Goal: Task Accomplishment & Management: Manage account settings

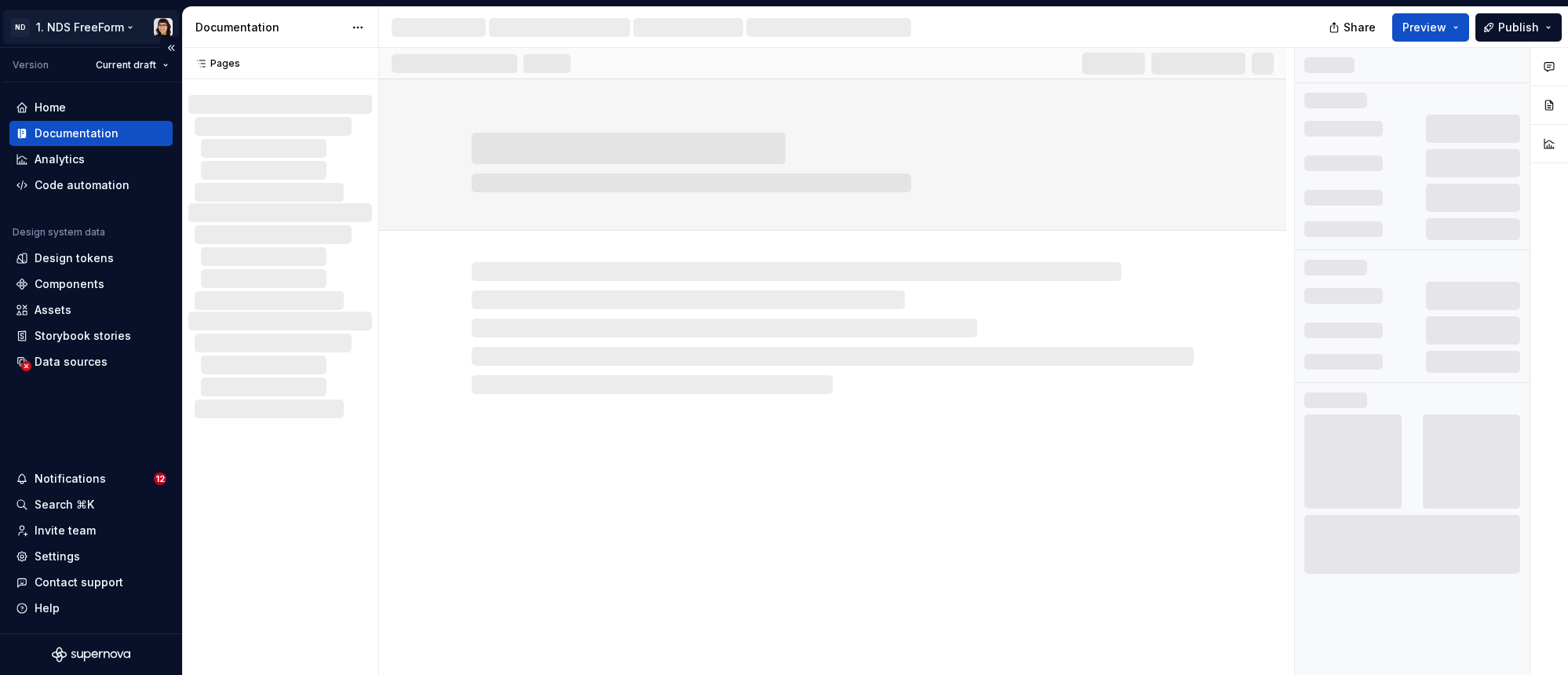
click at [72, 28] on html "ND 1. NDS FreeForm Version Current draft Home Documentation Analytics Code auto…" at bounding box center [784, 338] width 1568 height 675
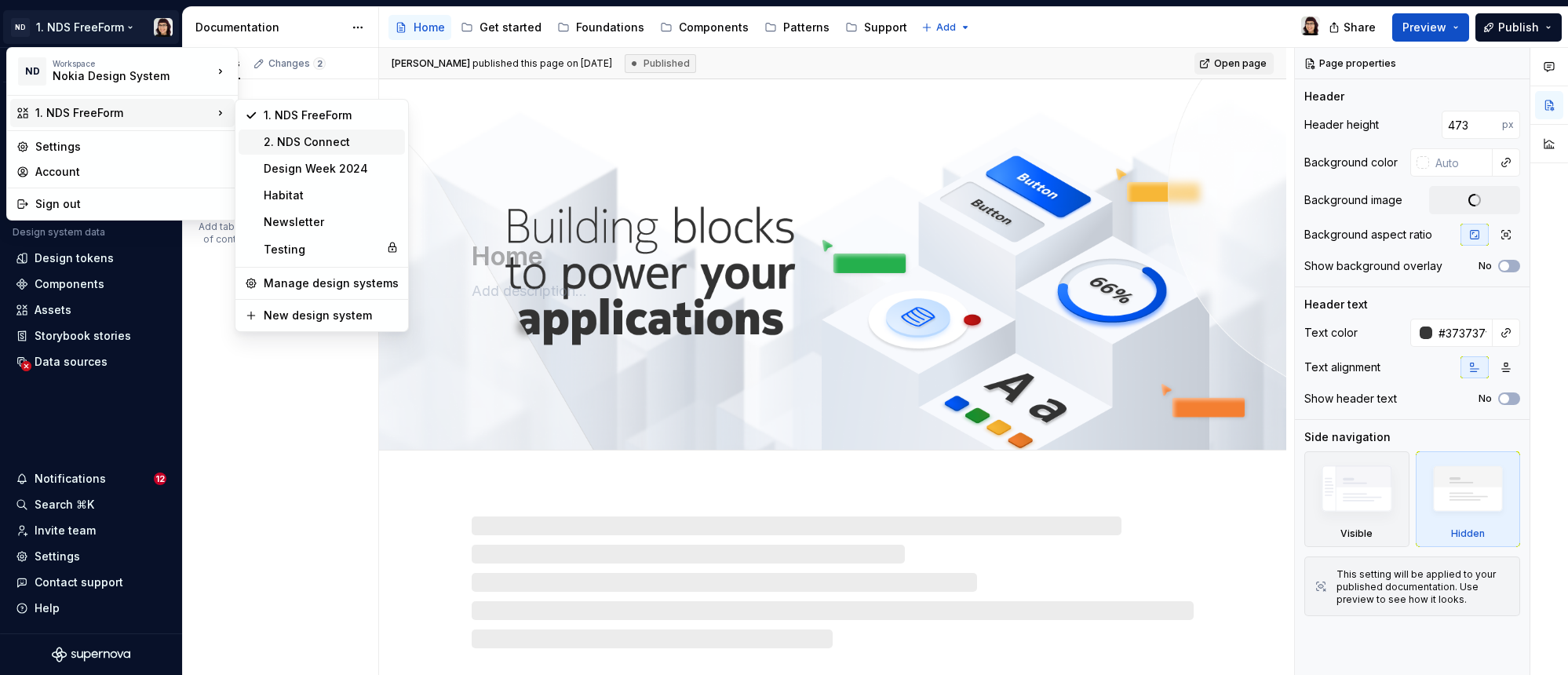
click at [294, 148] on div "2. NDS Connect" at bounding box center [331, 142] width 135 height 16
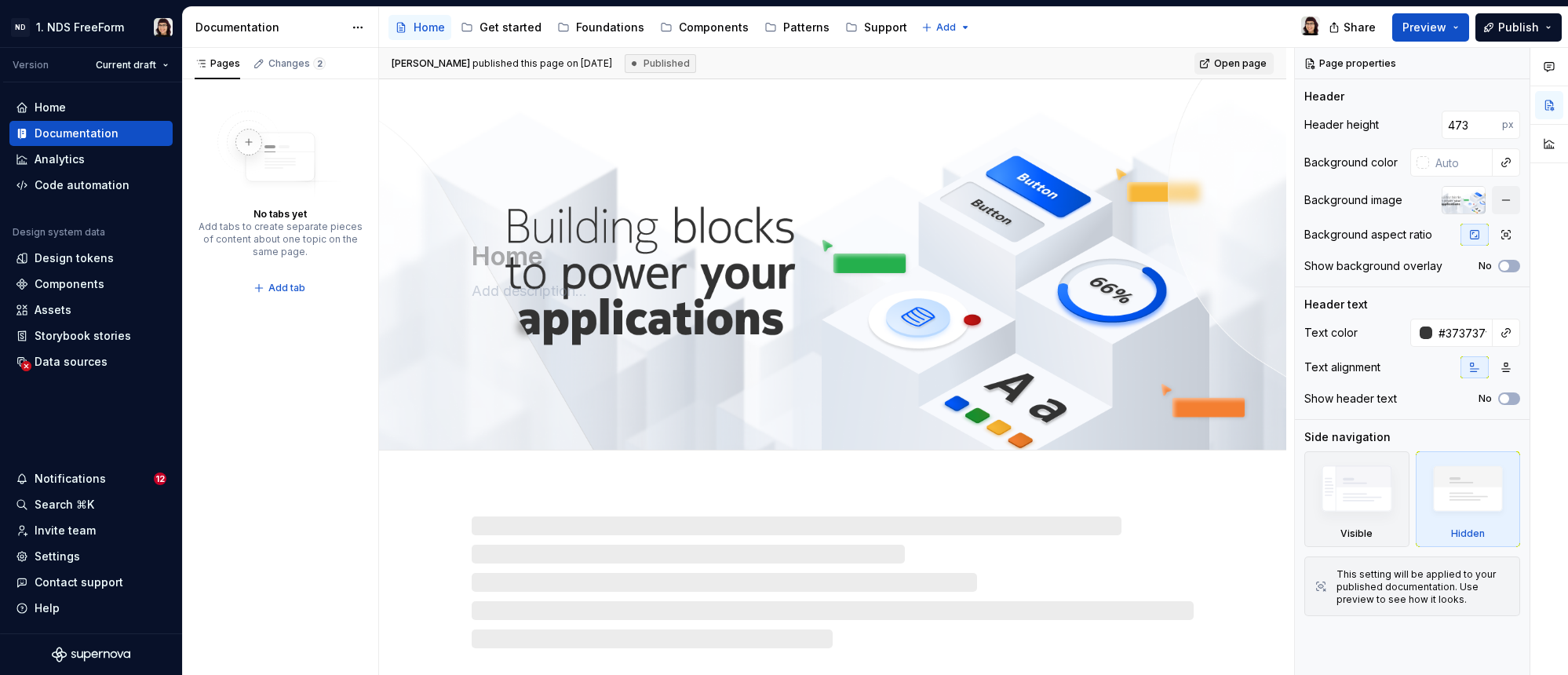
type textarea "*"
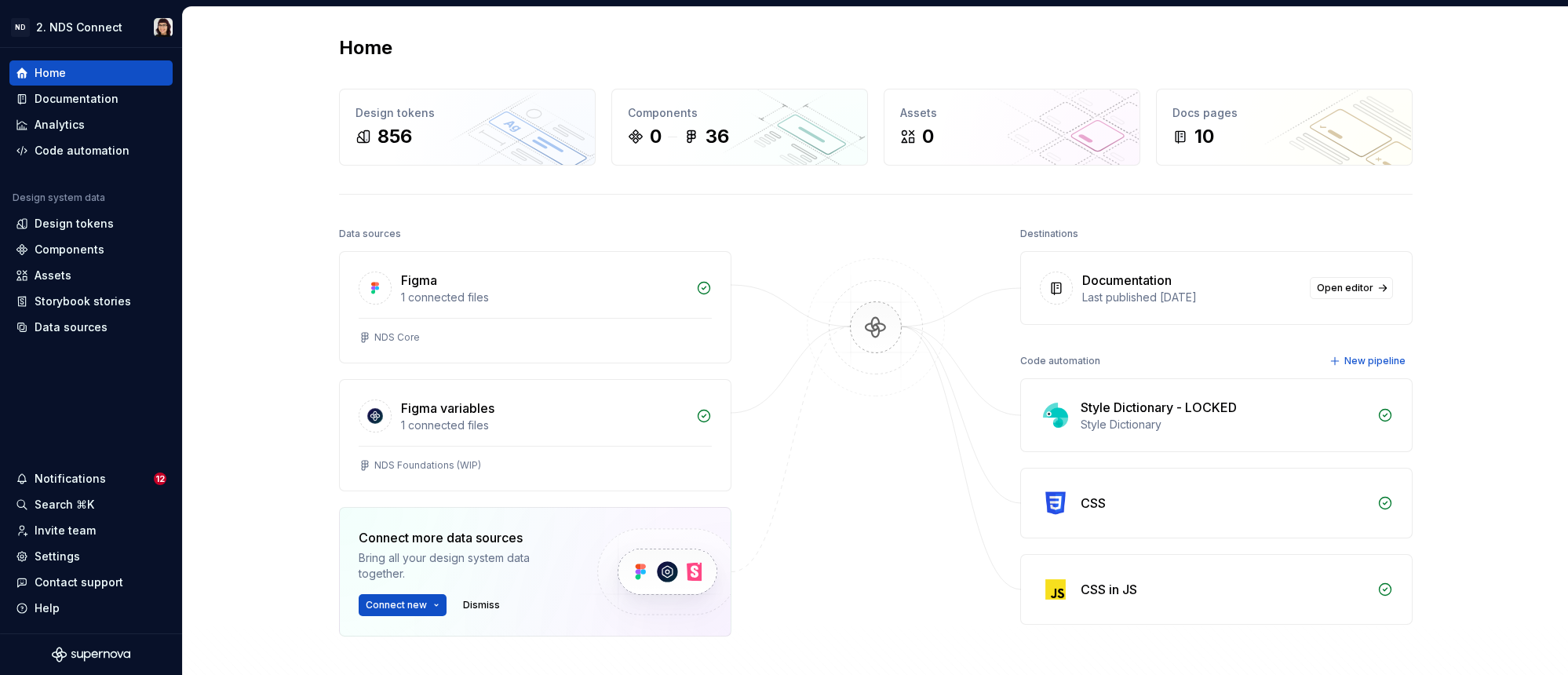
click at [259, 376] on div "Home Design tokens 856 Components 0 36 Assets 0 Docs pages 10 Data sources Figm…" at bounding box center [875, 407] width 1386 height 801
click at [69, 558] on div "Settings" at bounding box center [57, 557] width 45 height 16
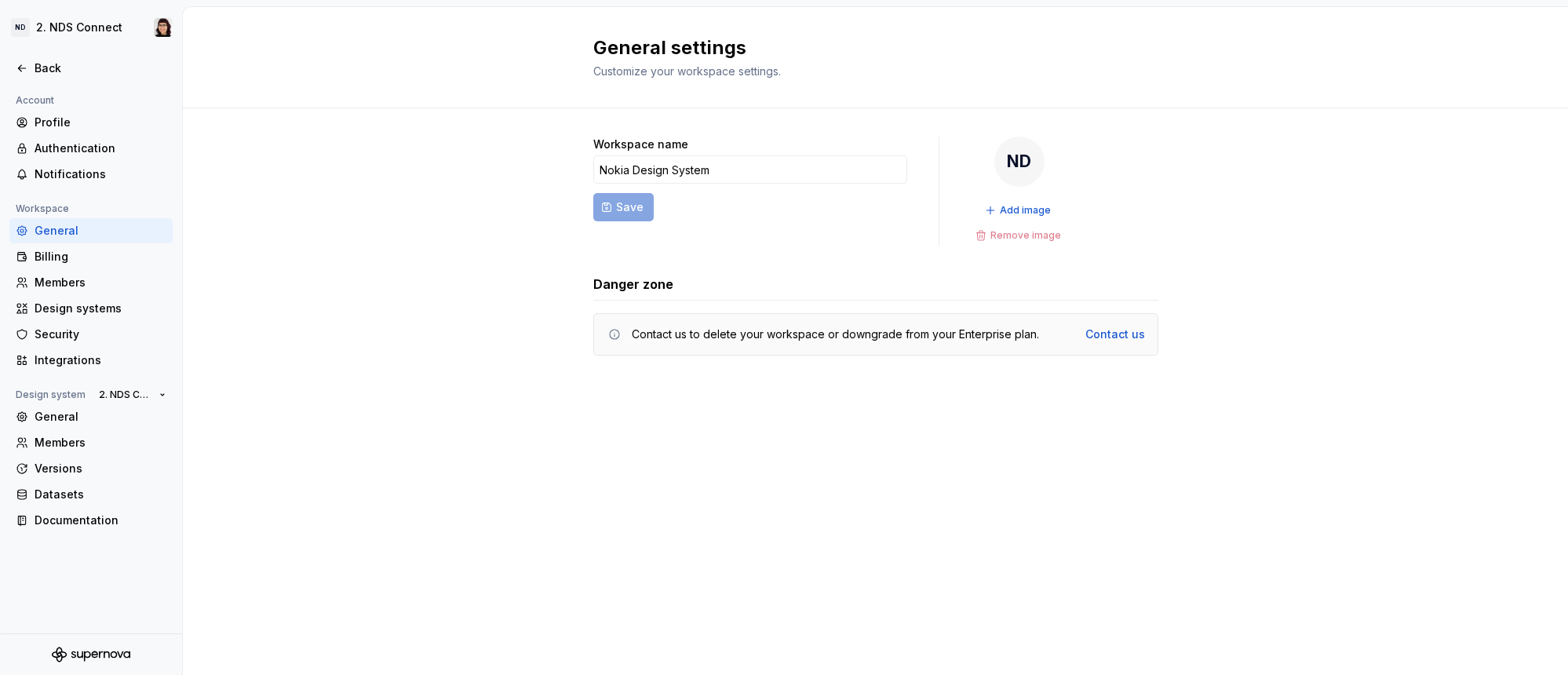
click at [74, 530] on div "Documentation" at bounding box center [91, 521] width 163 height 25
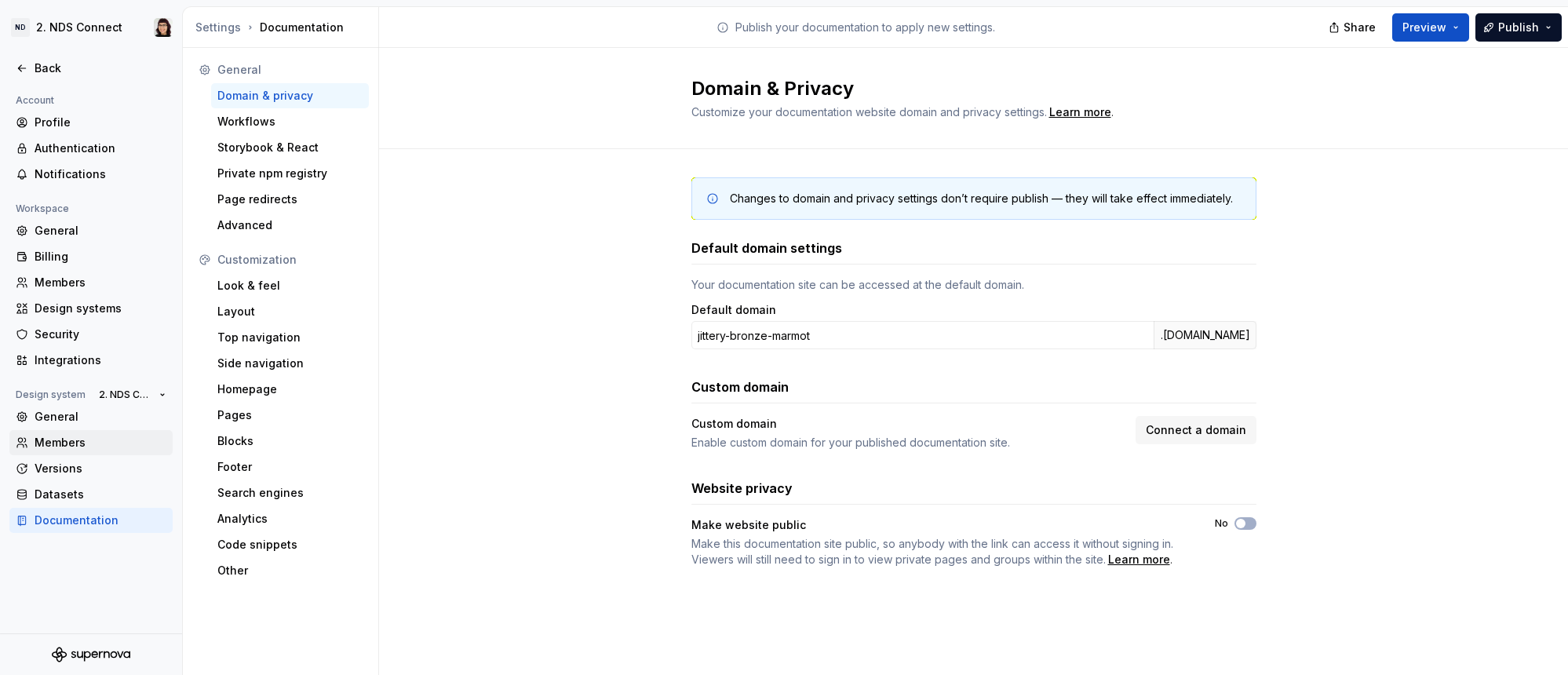
click at [89, 437] on div "Members" at bounding box center [101, 443] width 132 height 16
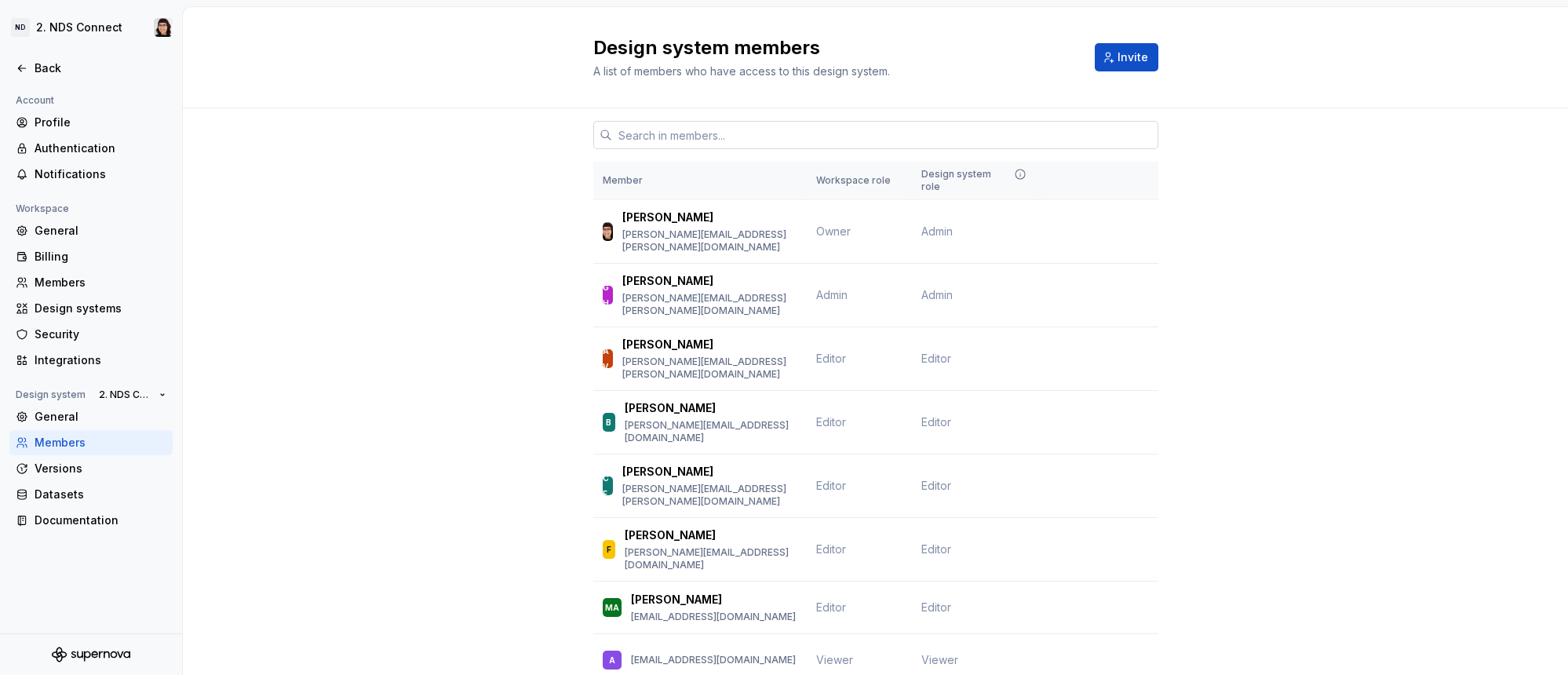
click at [711, 134] on input "text" at bounding box center [885, 135] width 546 height 28
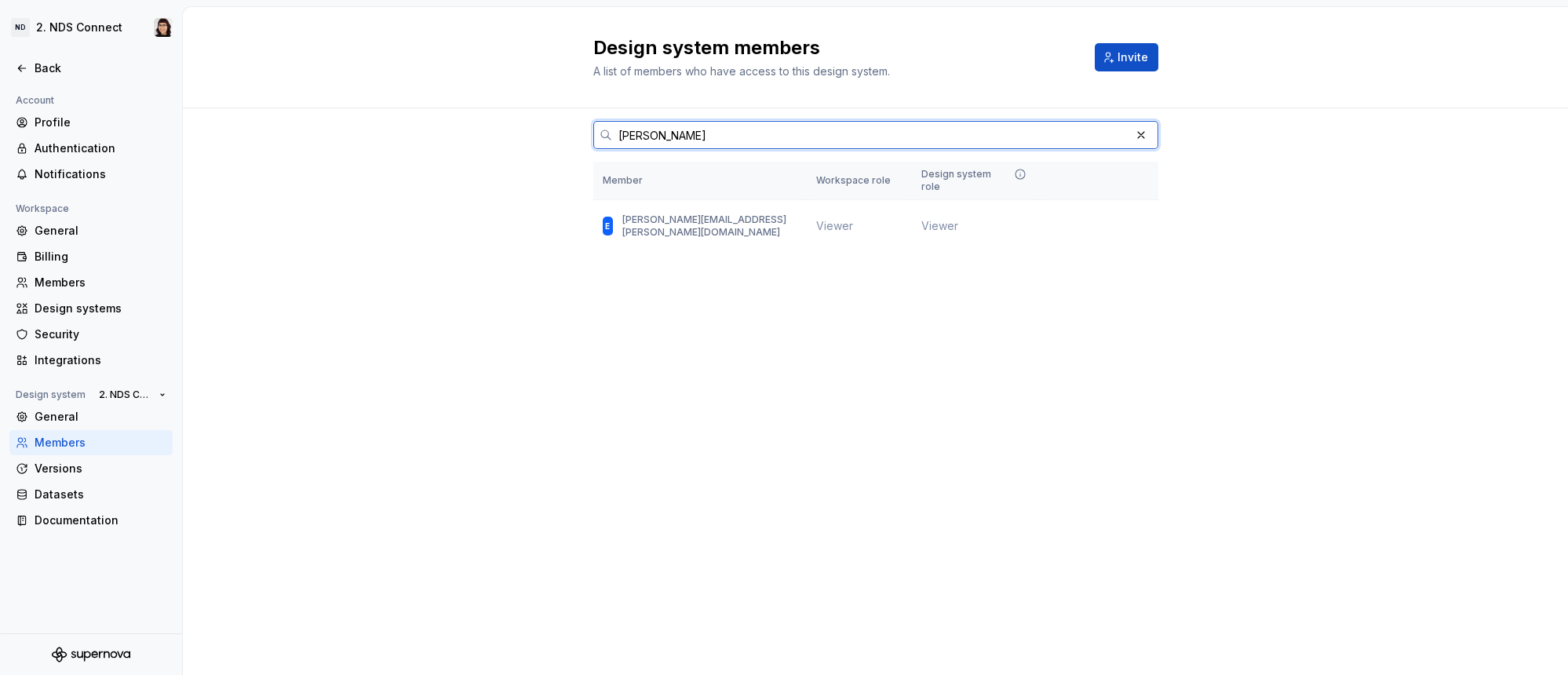
click at [711, 134] on input "[PERSON_NAME]" at bounding box center [871, 135] width 518 height 28
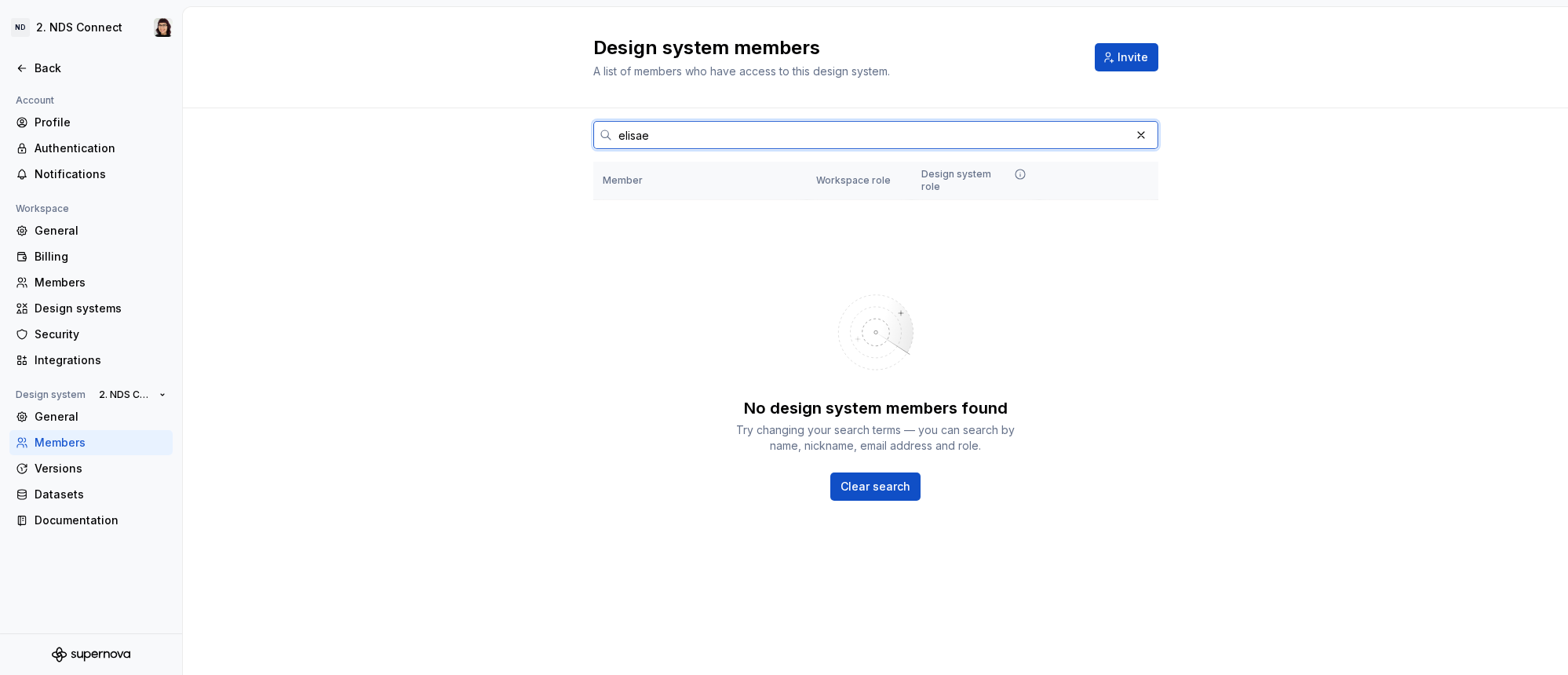
click at [711, 134] on input "elisae" at bounding box center [871, 135] width 518 height 28
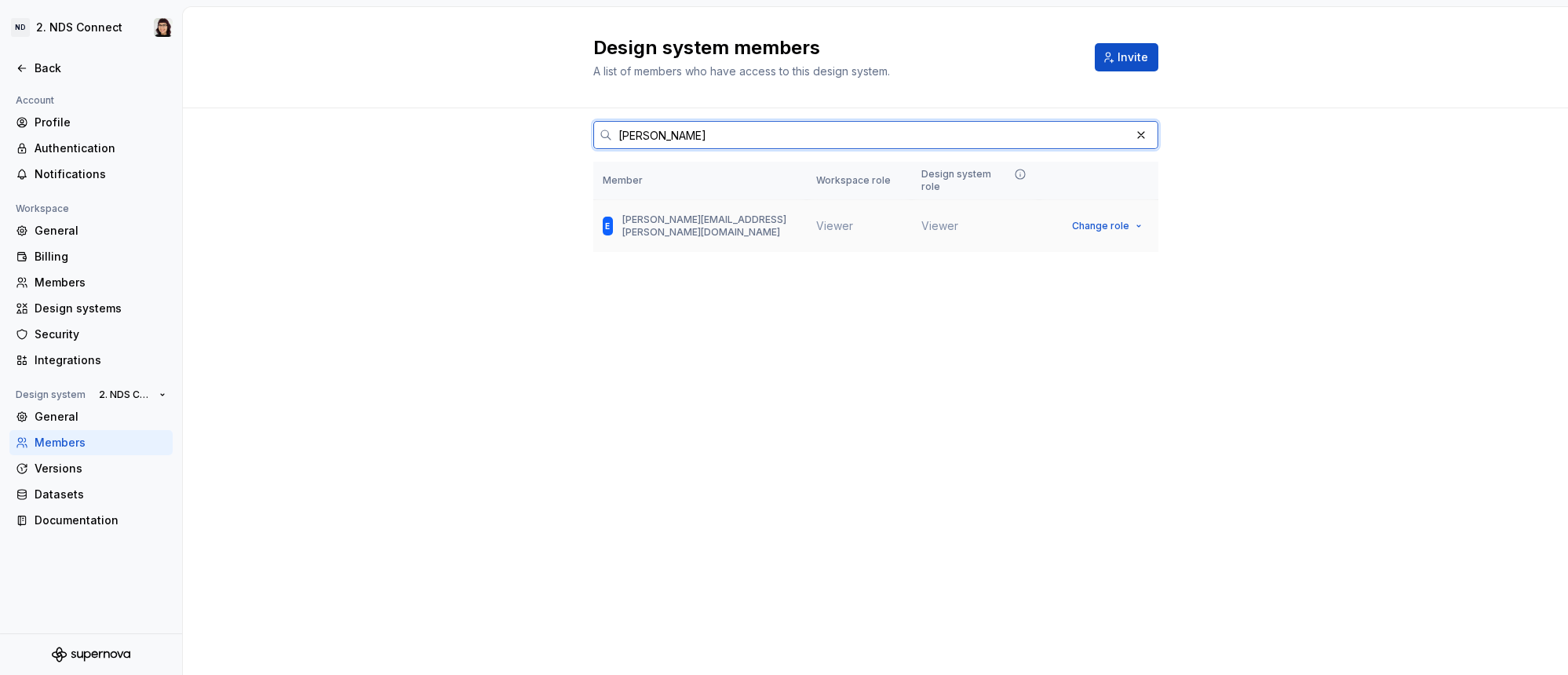
type input "[PERSON_NAME]"
click at [797, 218] on td "E [EMAIL_ADDRESS][PERSON_NAME][DOMAIN_NAME]" at bounding box center [700, 226] width 214 height 53
click at [1104, 220] on span "Change role" at bounding box center [1101, 226] width 57 height 12
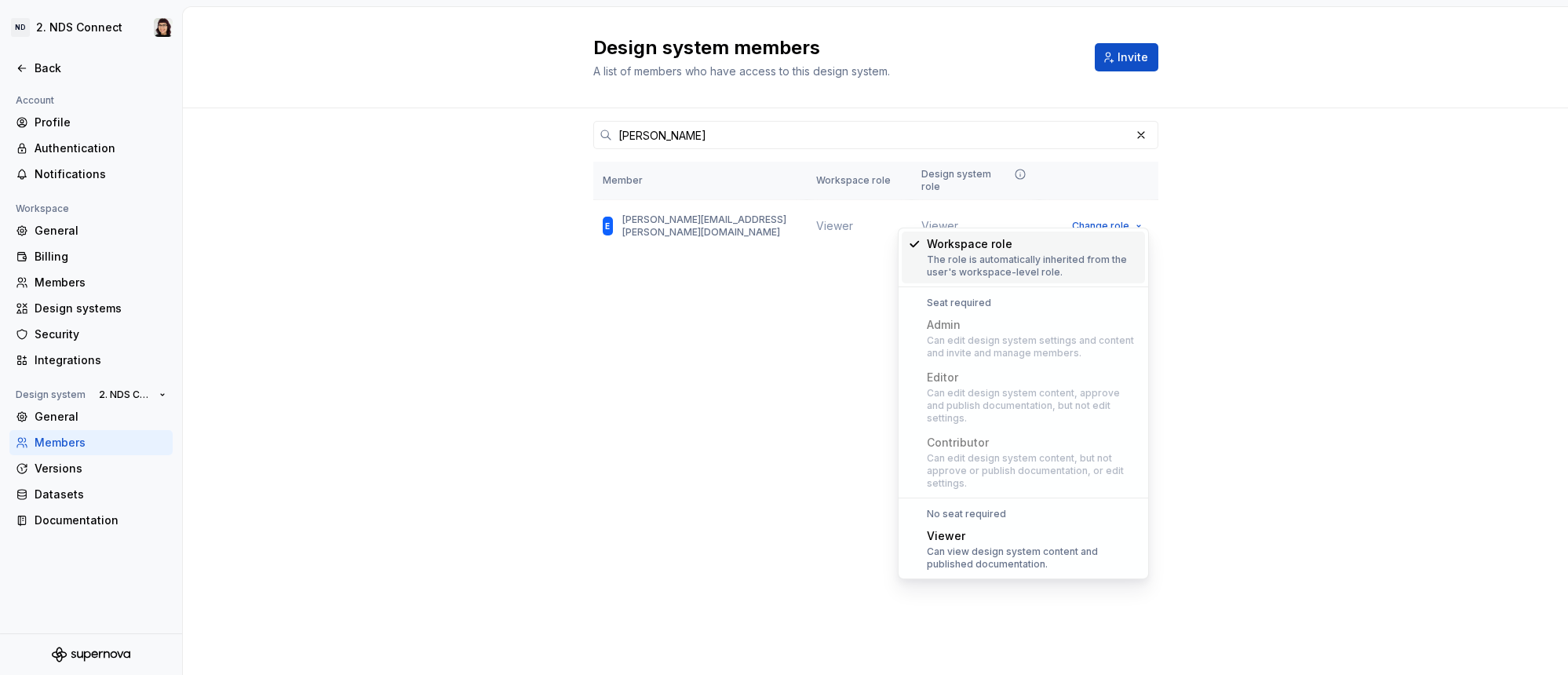
click at [785, 320] on div "Design system members A list of members who have access to this design system. …" at bounding box center [875, 341] width 1386 height 668
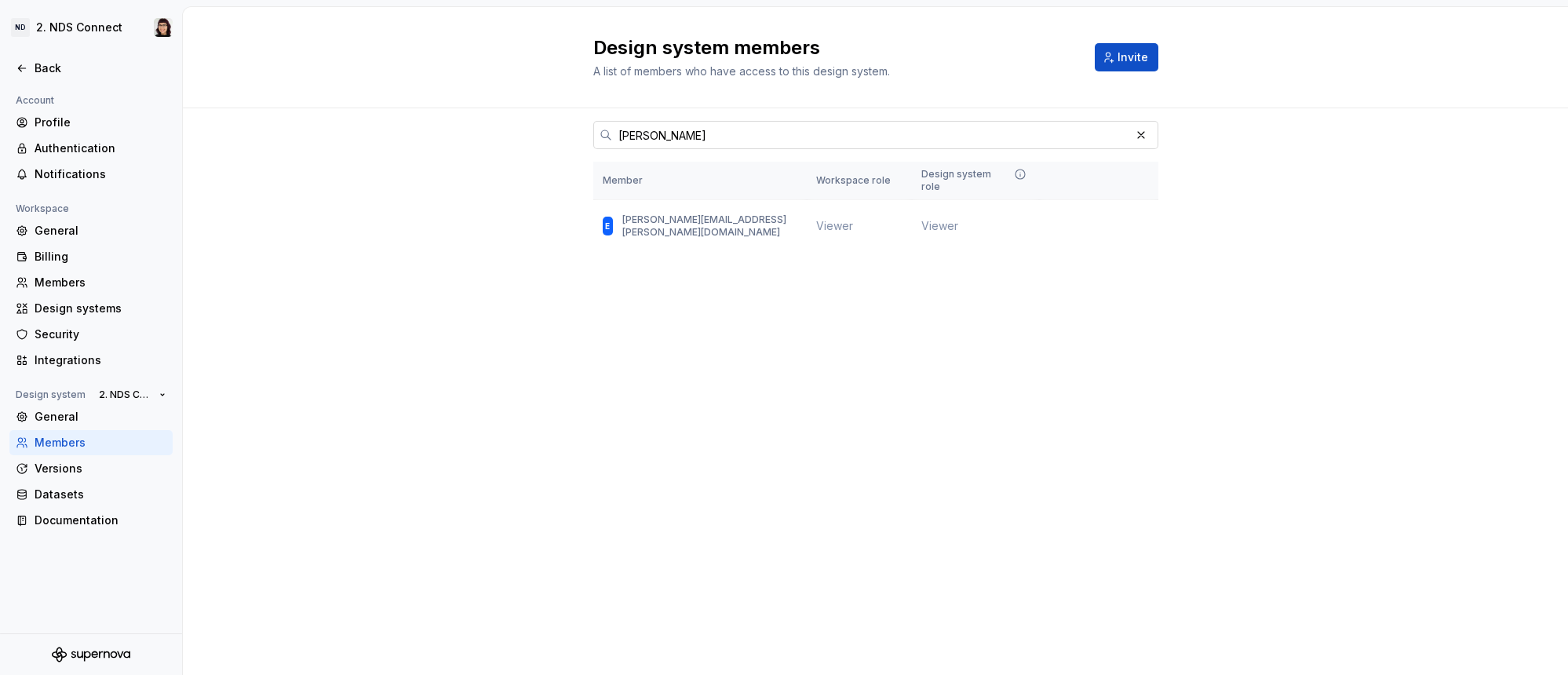
drag, startPoint x: 1144, startPoint y: 128, endPoint x: 642, endPoint y: 146, distance: 502.3
click at [1144, 128] on button "button" at bounding box center [1141, 134] width 22 height 22
click at [734, 130] on input "[PERSON_NAME]" at bounding box center [871, 135] width 518 height 28
click at [1130, 137] on input "[PERSON_NAME]" at bounding box center [871, 135] width 518 height 28
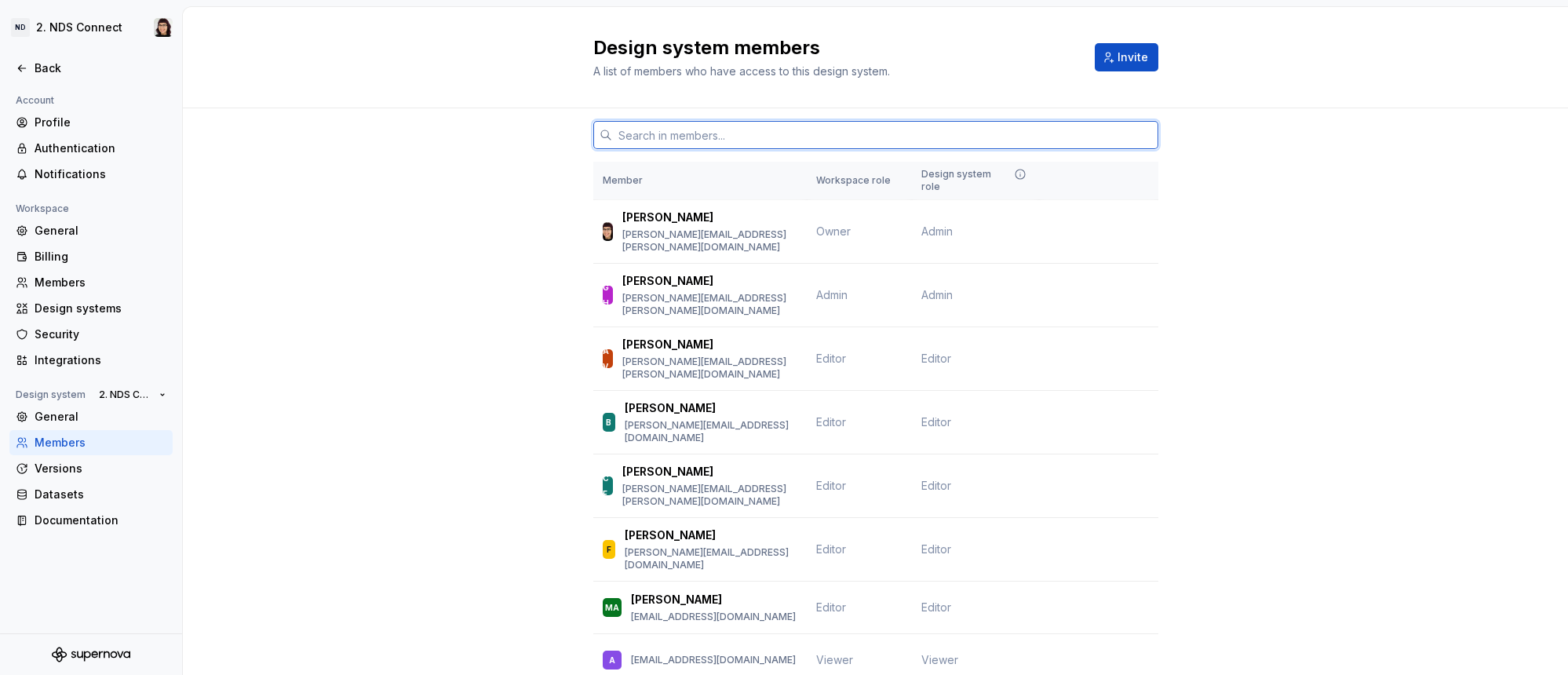
click at [638, 138] on input "text" at bounding box center [885, 135] width 546 height 28
click at [1093, 289] on span "Change role" at bounding box center [1101, 296] width 57 height 12
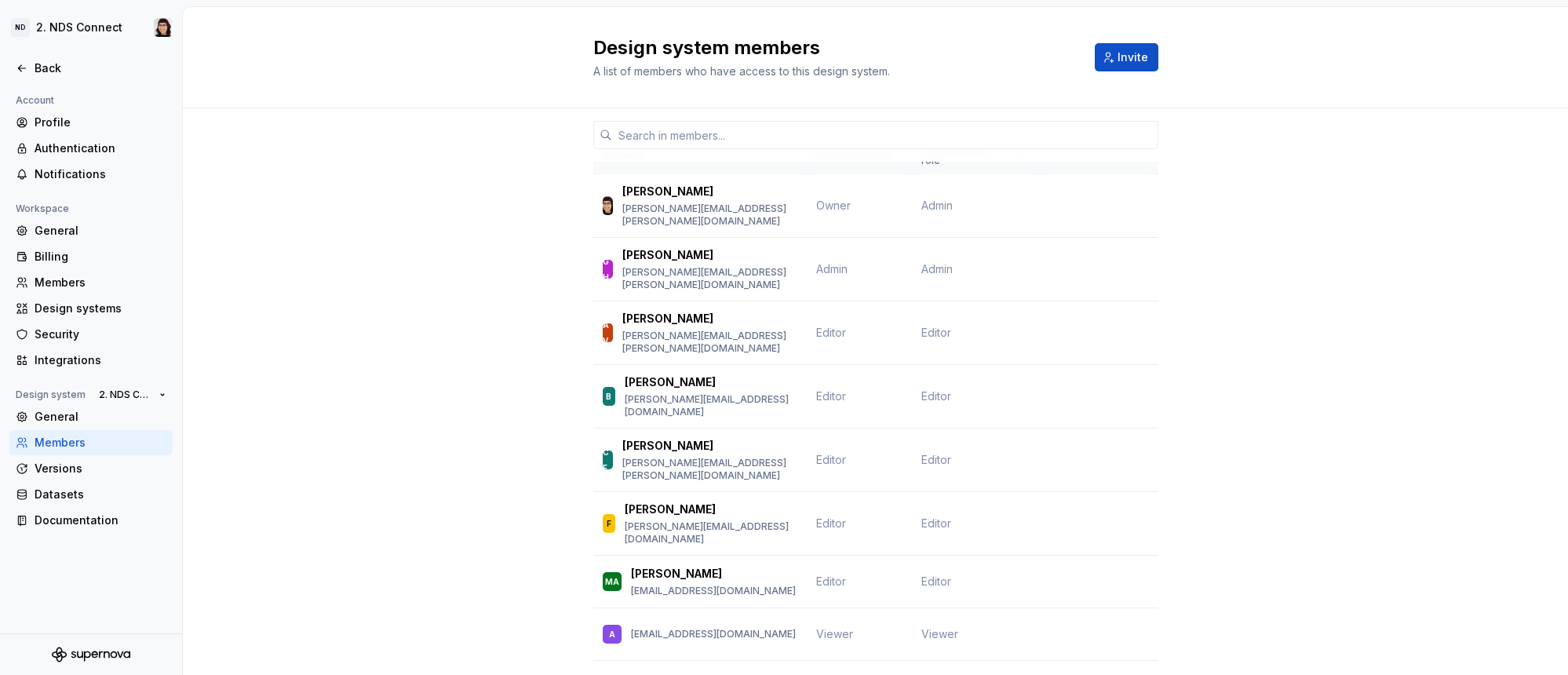
scroll to position [52, 0]
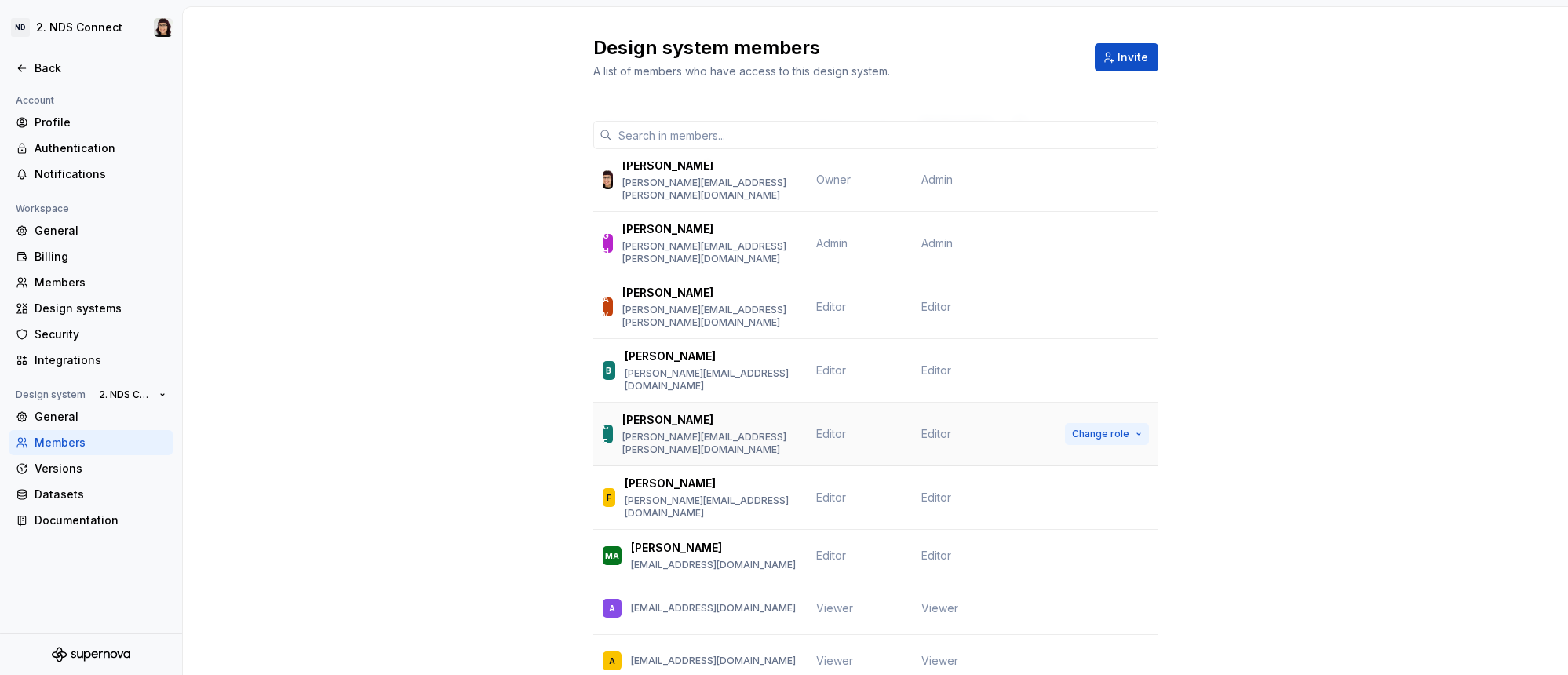
click at [1106, 423] on button "Change role" at bounding box center [1107, 434] width 84 height 22
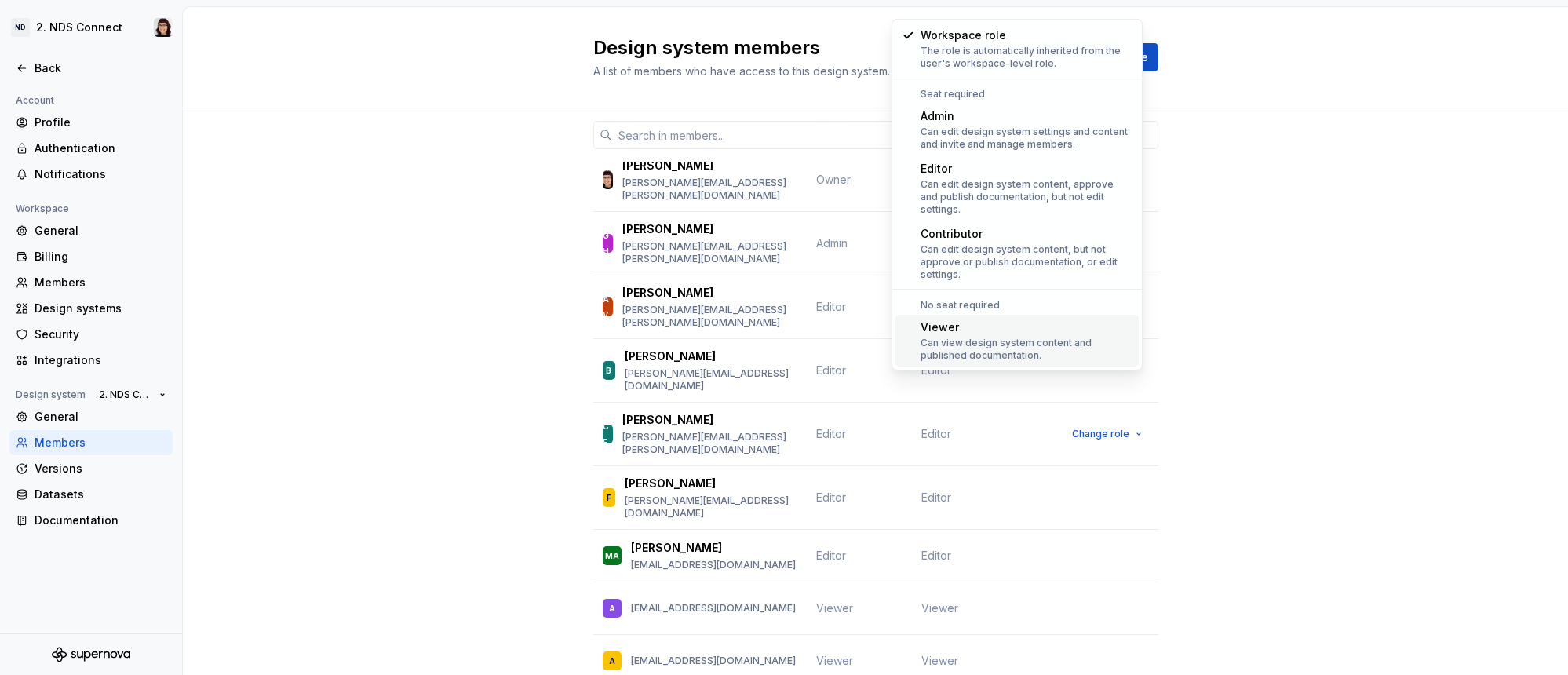
click at [1055, 320] on div "Viewer" at bounding box center [1026, 328] width 212 height 16
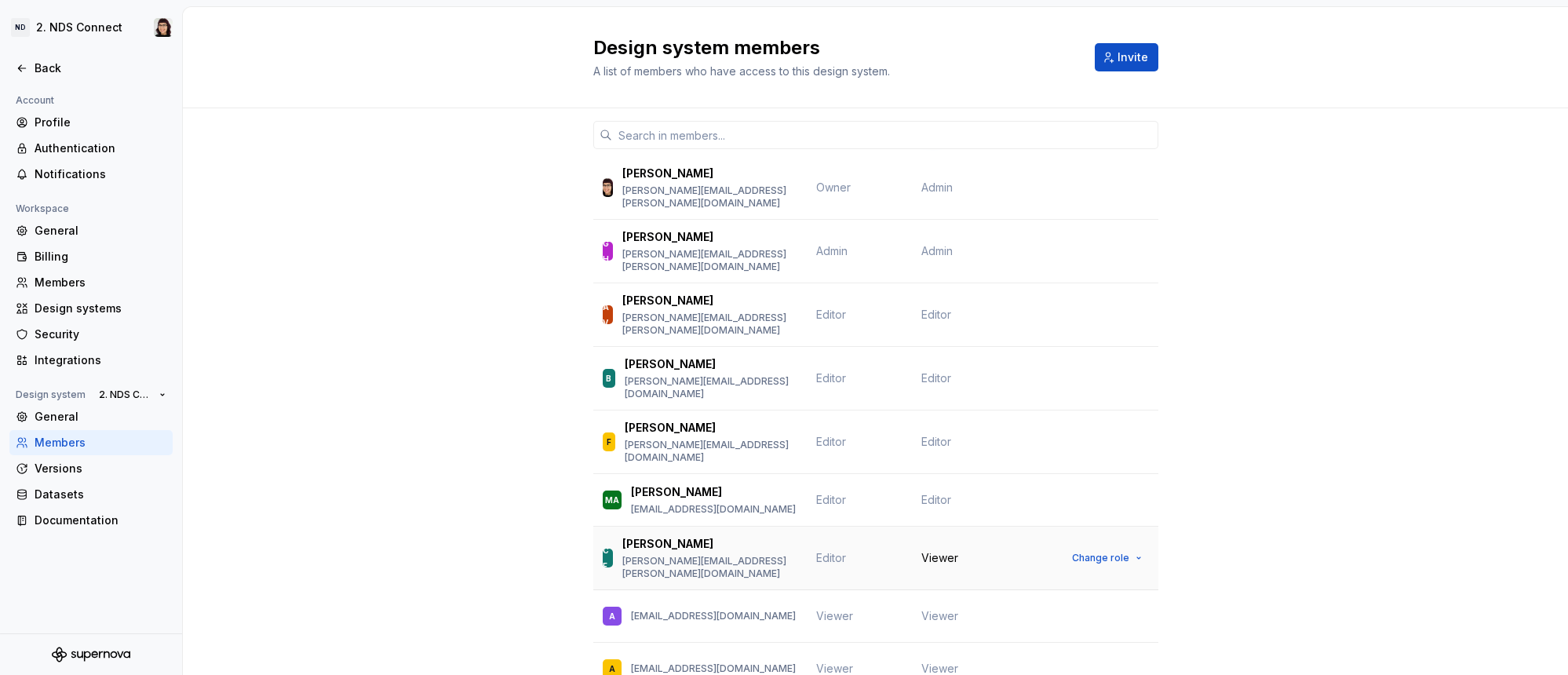
scroll to position [30, 0]
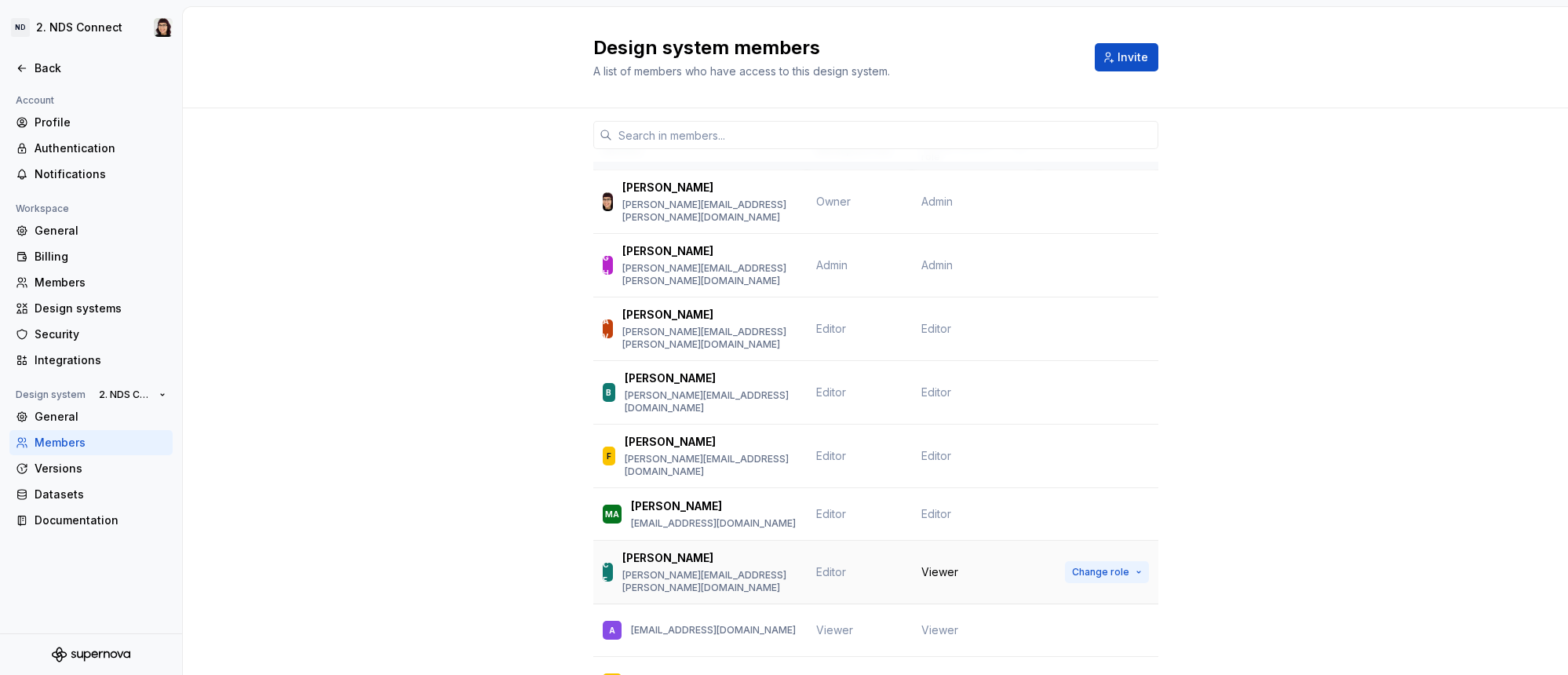
click at [1072, 566] on span "Change role" at bounding box center [1101, 573] width 57 height 12
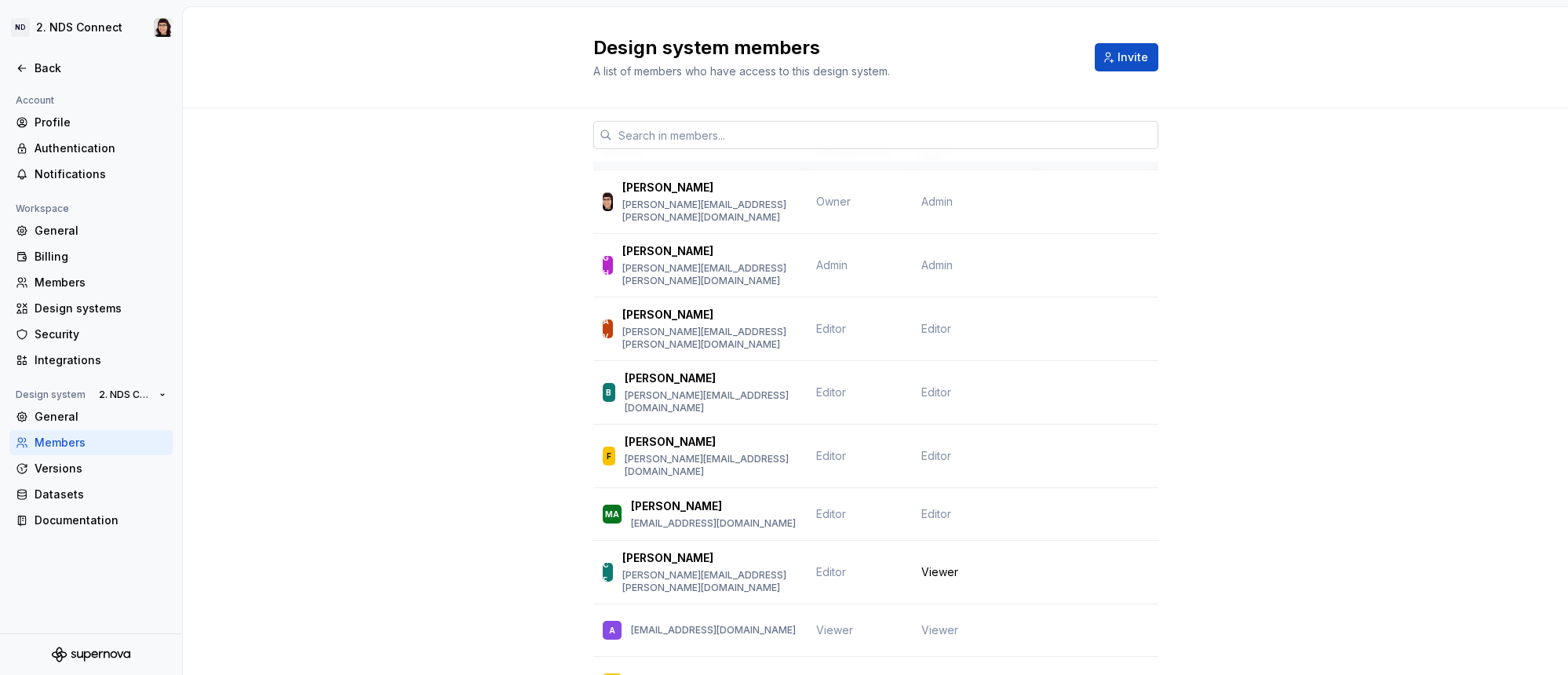
click at [707, 143] on input "text" at bounding box center [885, 135] width 546 height 28
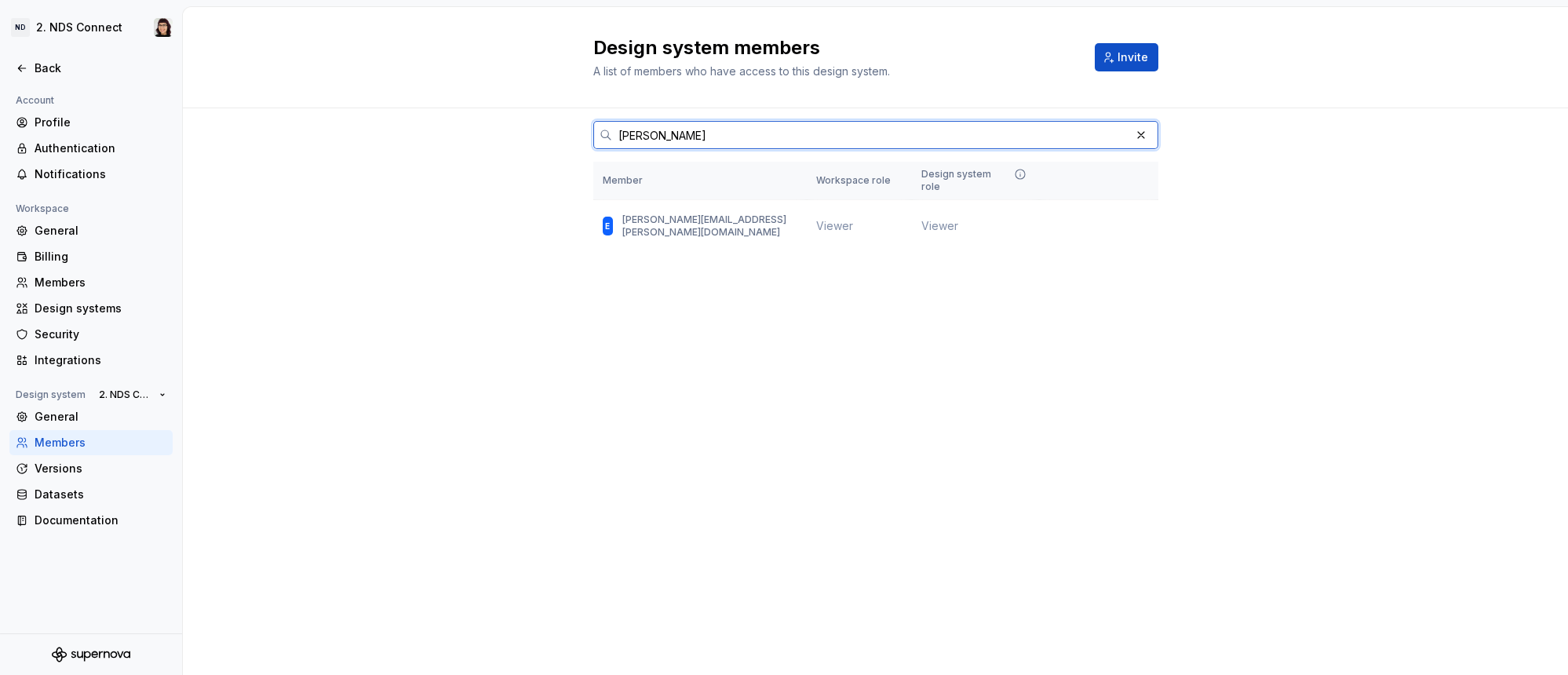
click at [707, 143] on input "[PERSON_NAME]" at bounding box center [871, 135] width 518 height 28
type input "[PERSON_NAME]"
click at [1119, 220] on span "Change role" at bounding box center [1101, 226] width 57 height 12
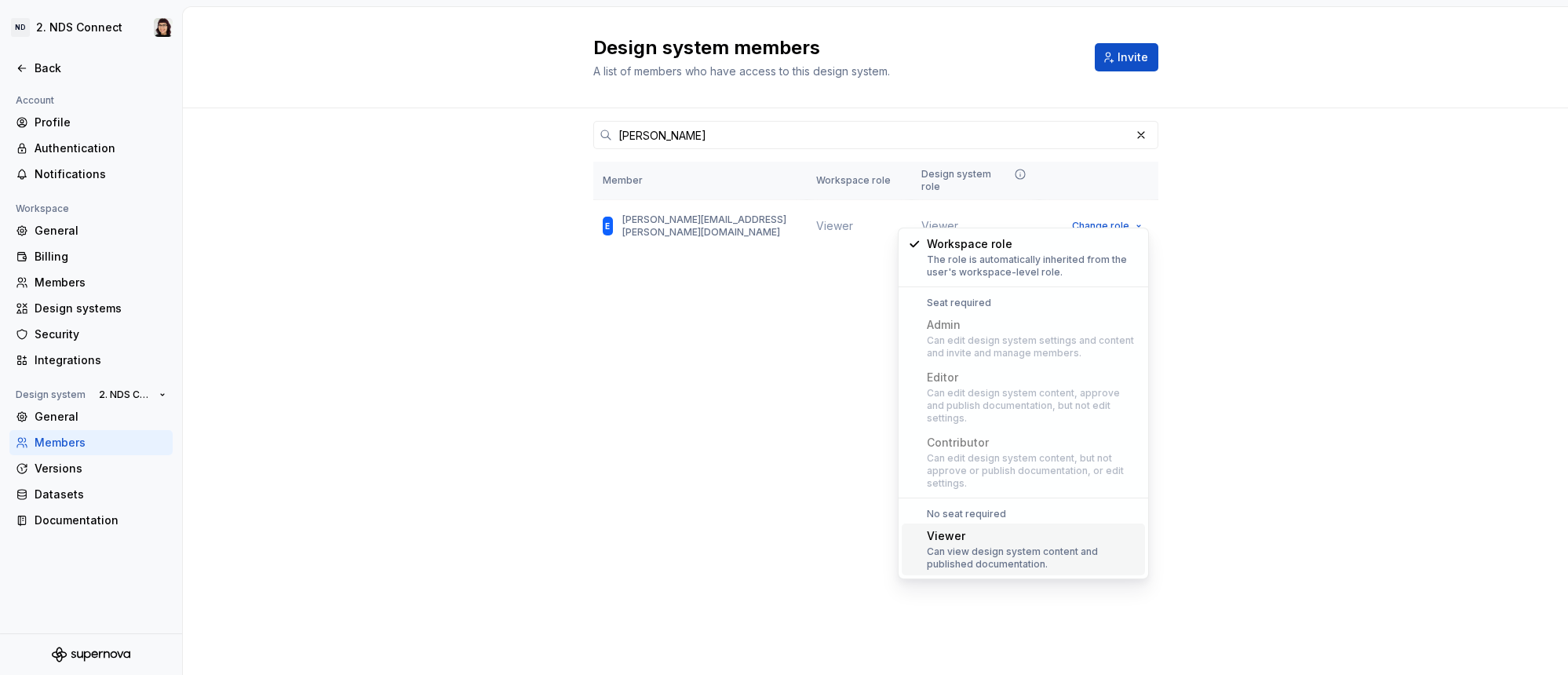
click at [955, 546] on div "Can view design system content and published documentation." at bounding box center [1032, 558] width 212 height 25
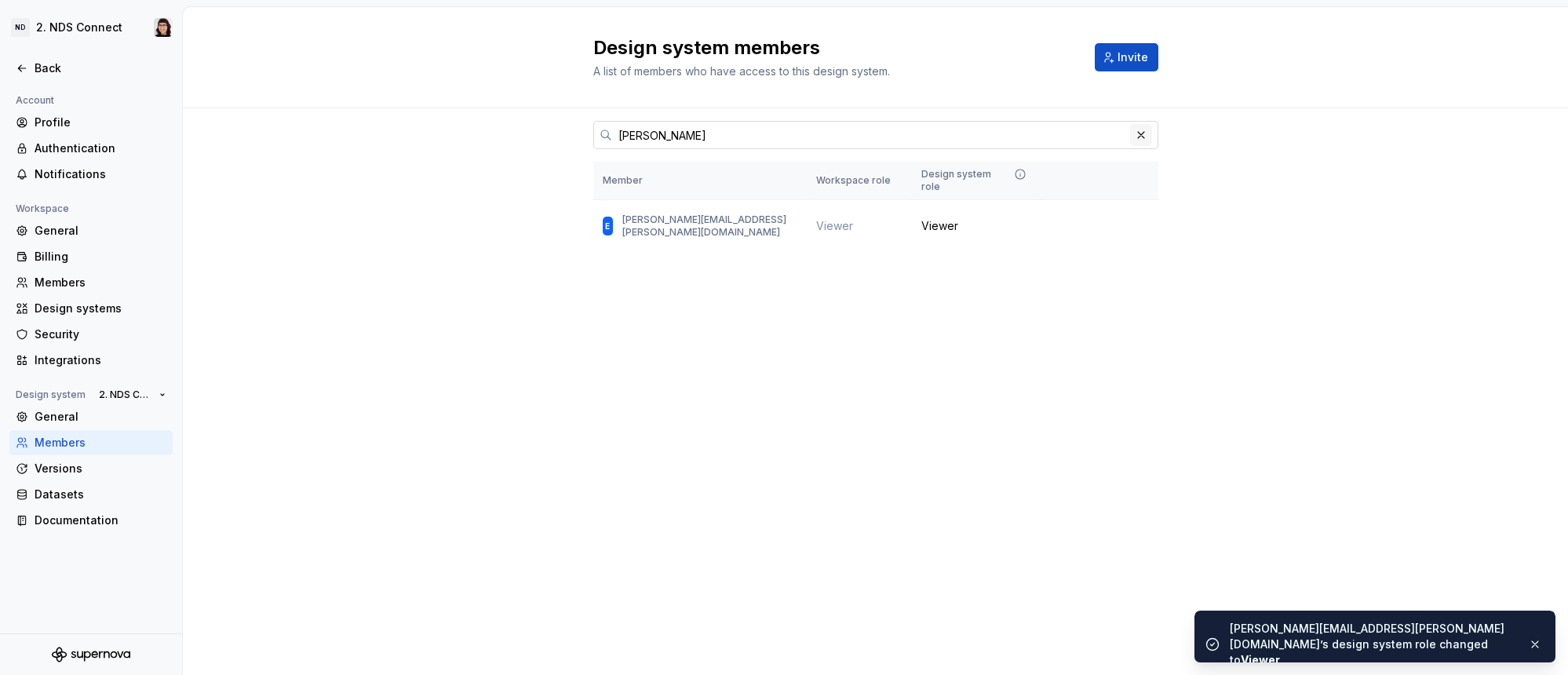
click at [1132, 135] on button "button" at bounding box center [1141, 134] width 22 height 22
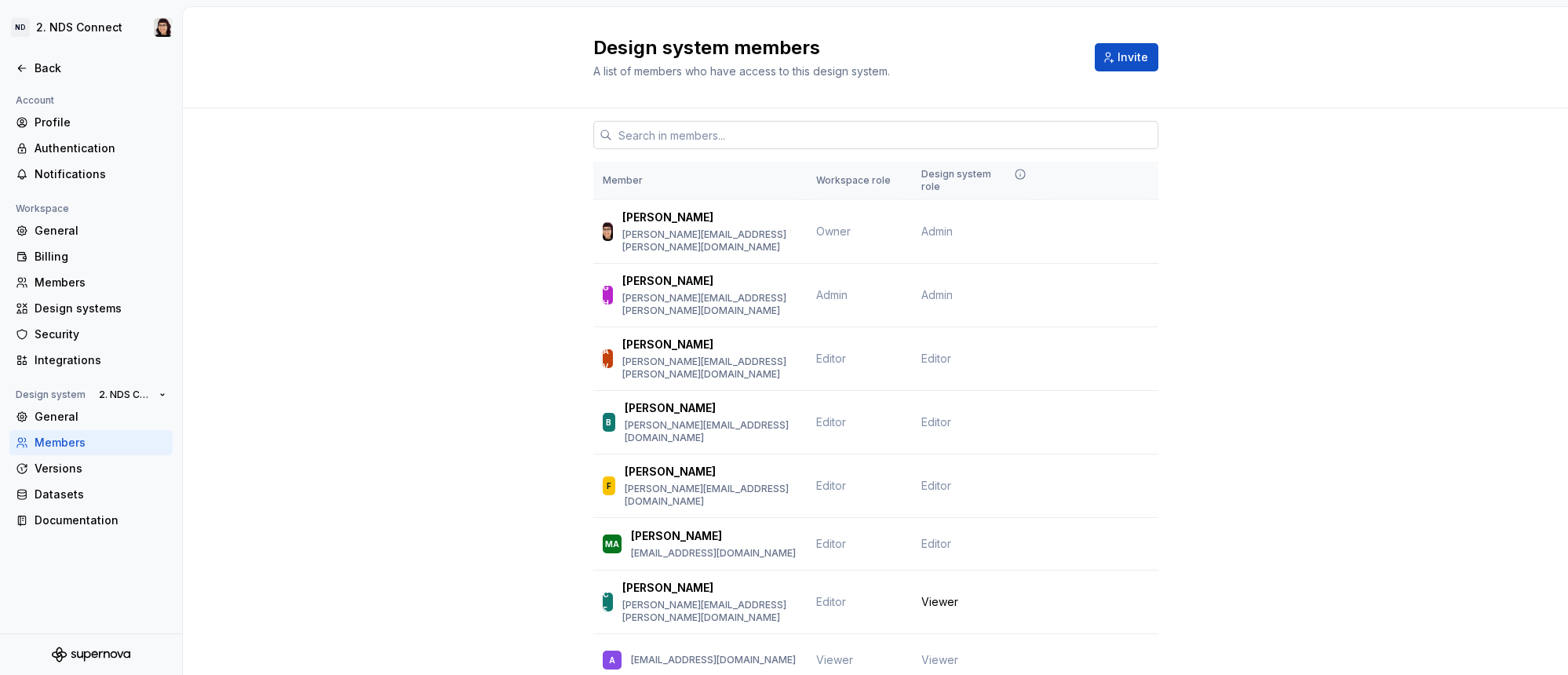
click at [855, 130] on input "text" at bounding box center [885, 135] width 546 height 28
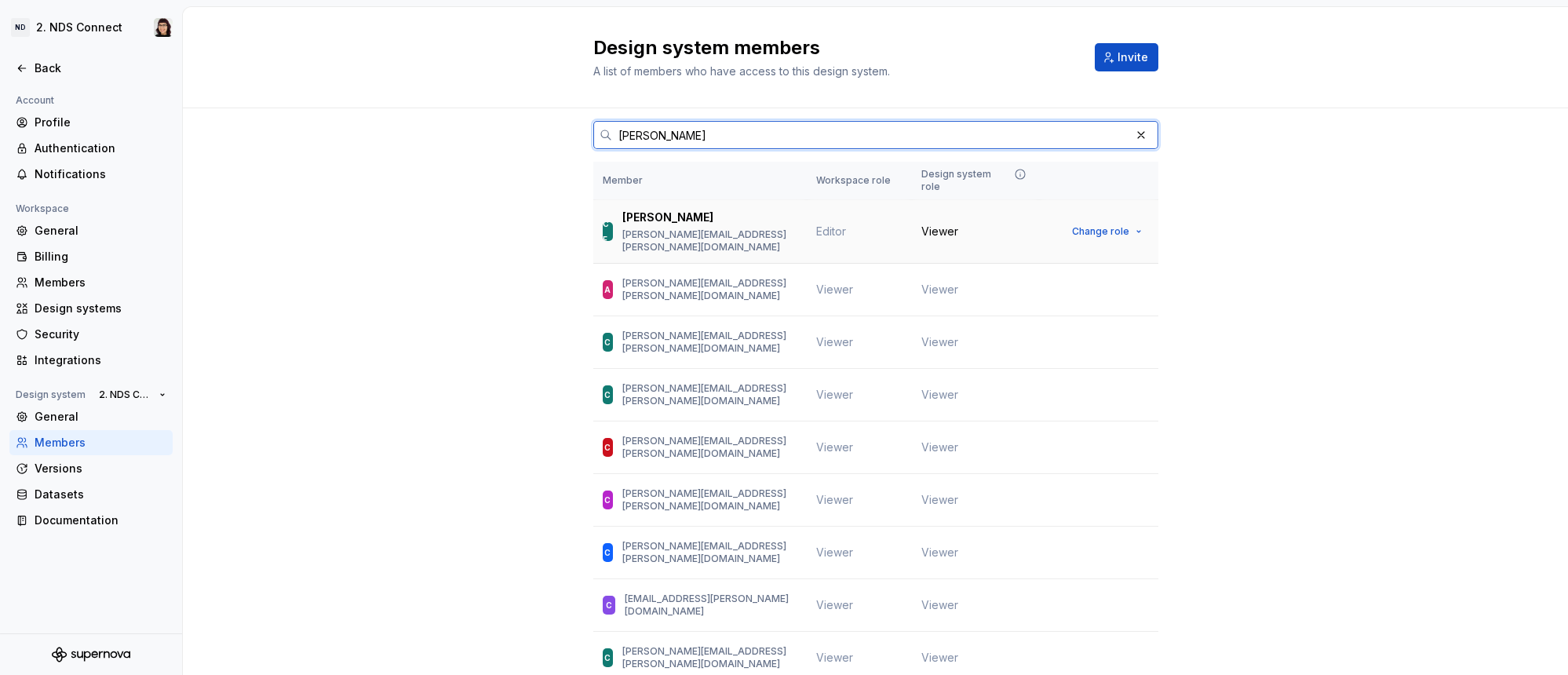
type input "[PERSON_NAME]"
click at [827, 224] on span "Editor" at bounding box center [831, 231] width 30 height 13
click at [1124, 221] on button "Change role" at bounding box center [1107, 232] width 84 height 22
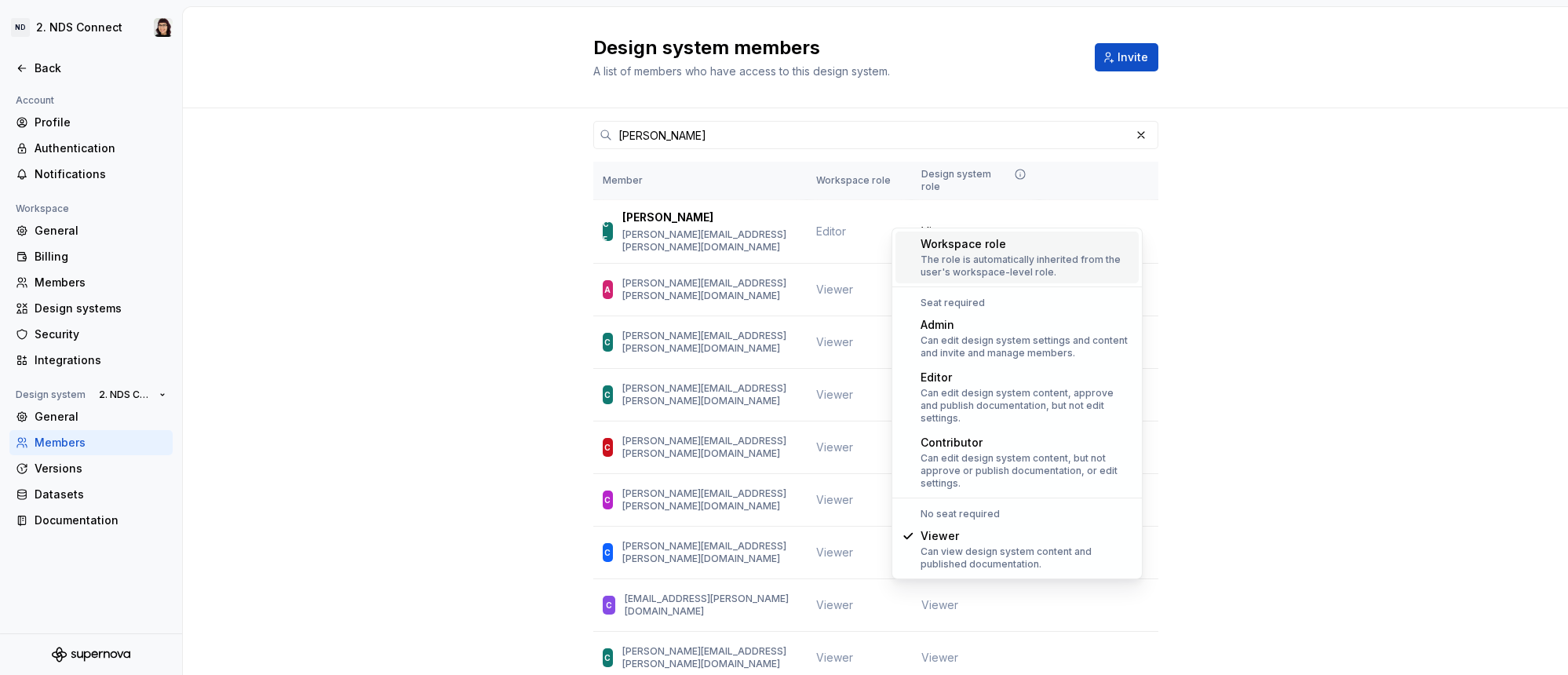
click at [521, 264] on div "[PERSON_NAME] Member Workspace role Design system role CF [PERSON_NAME] [PERSON…" at bounding box center [875, 557] width 1386 height 899
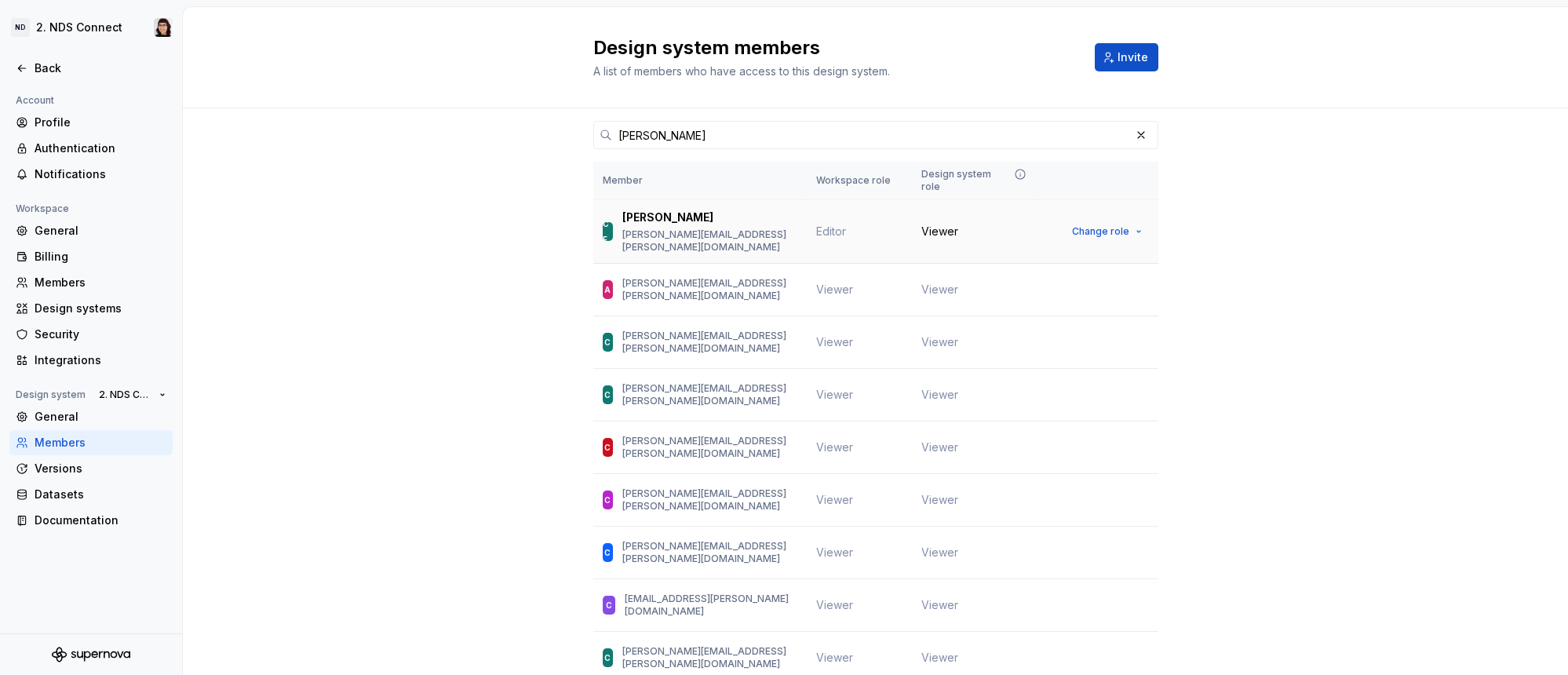
click at [847, 209] on td "Editor" at bounding box center [860, 232] width 105 height 63
click at [828, 224] on span "Editor" at bounding box center [831, 231] width 30 height 13
click at [838, 174] on th "Workspace role" at bounding box center [860, 181] width 105 height 38
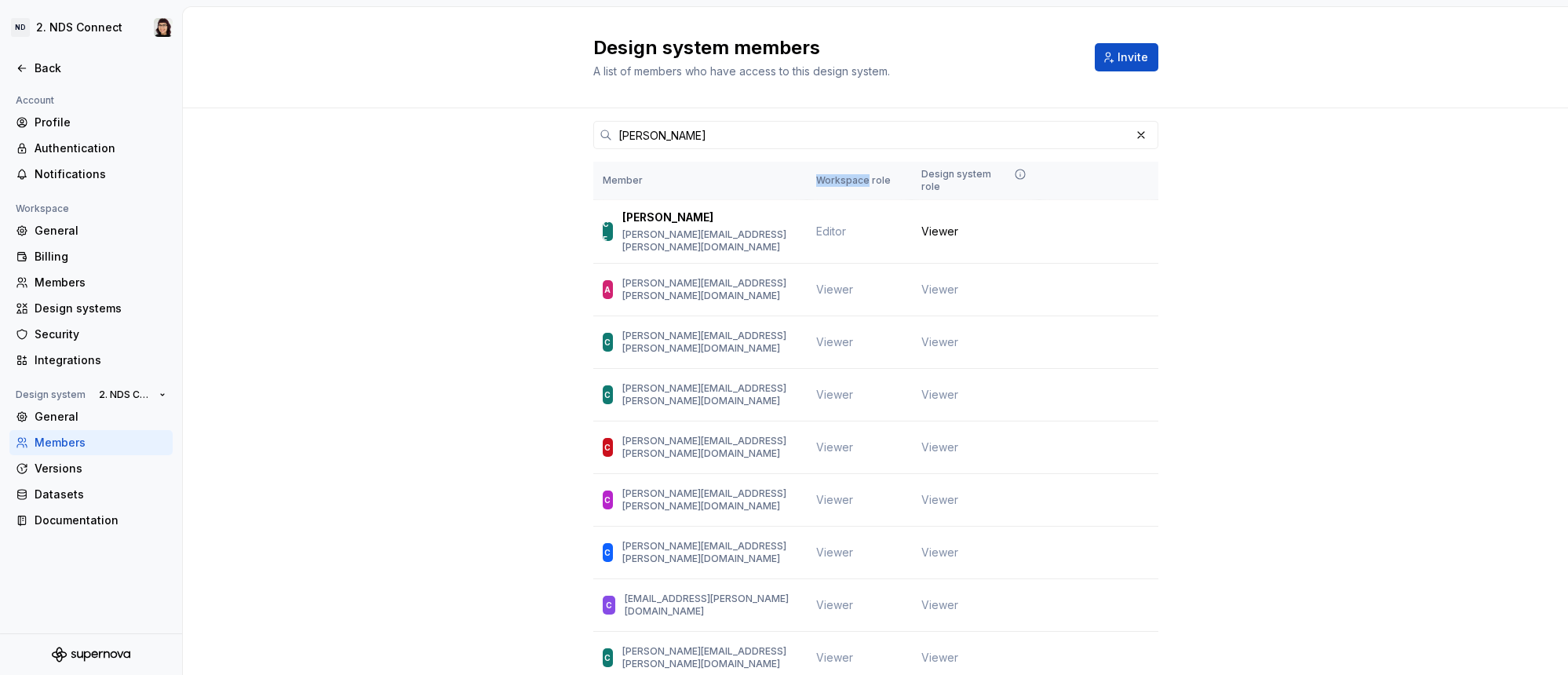
click at [838, 174] on th "Workspace role" at bounding box center [860, 181] width 105 height 38
click at [63, 416] on div "General" at bounding box center [101, 417] width 132 height 16
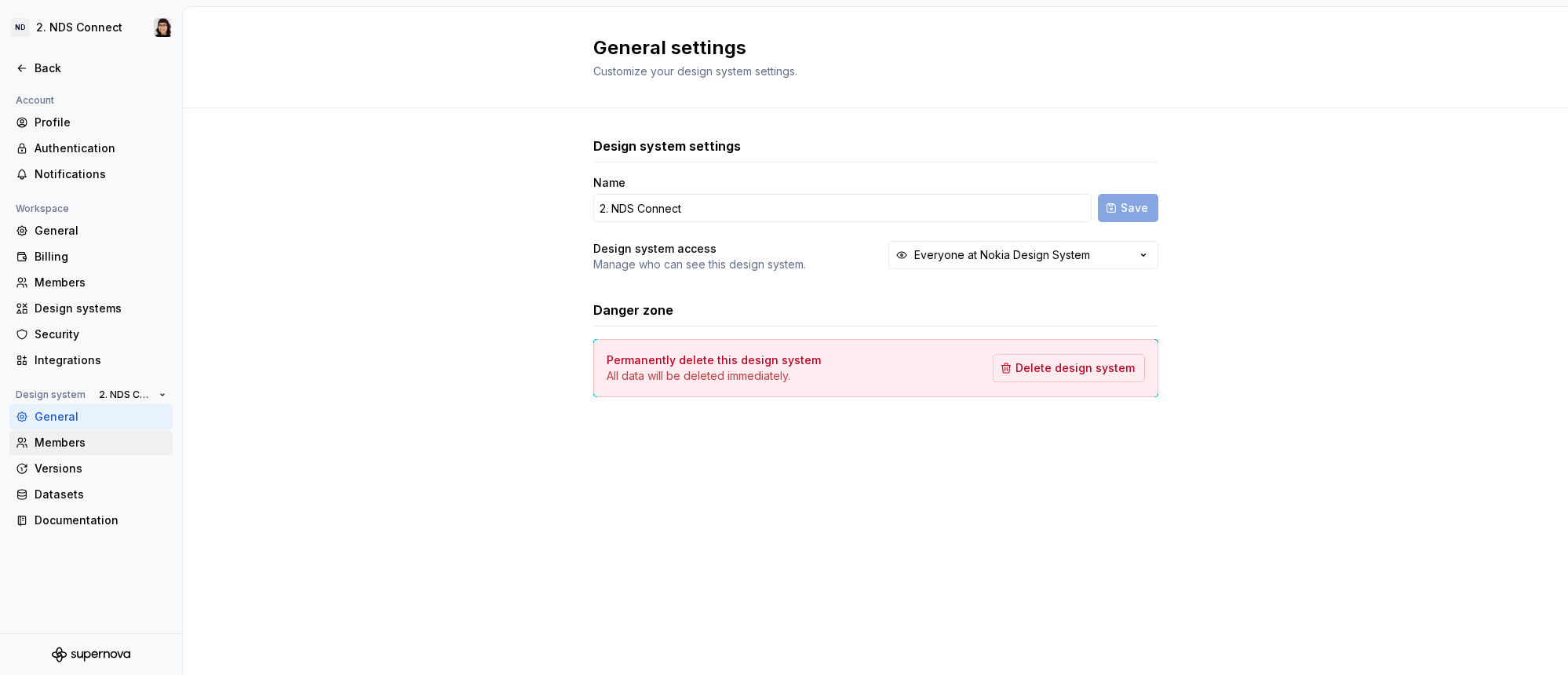
click at [63, 451] on div "Members" at bounding box center [91, 443] width 163 height 25
click at [95, 279] on div "Members" at bounding box center [101, 283] width 132 height 16
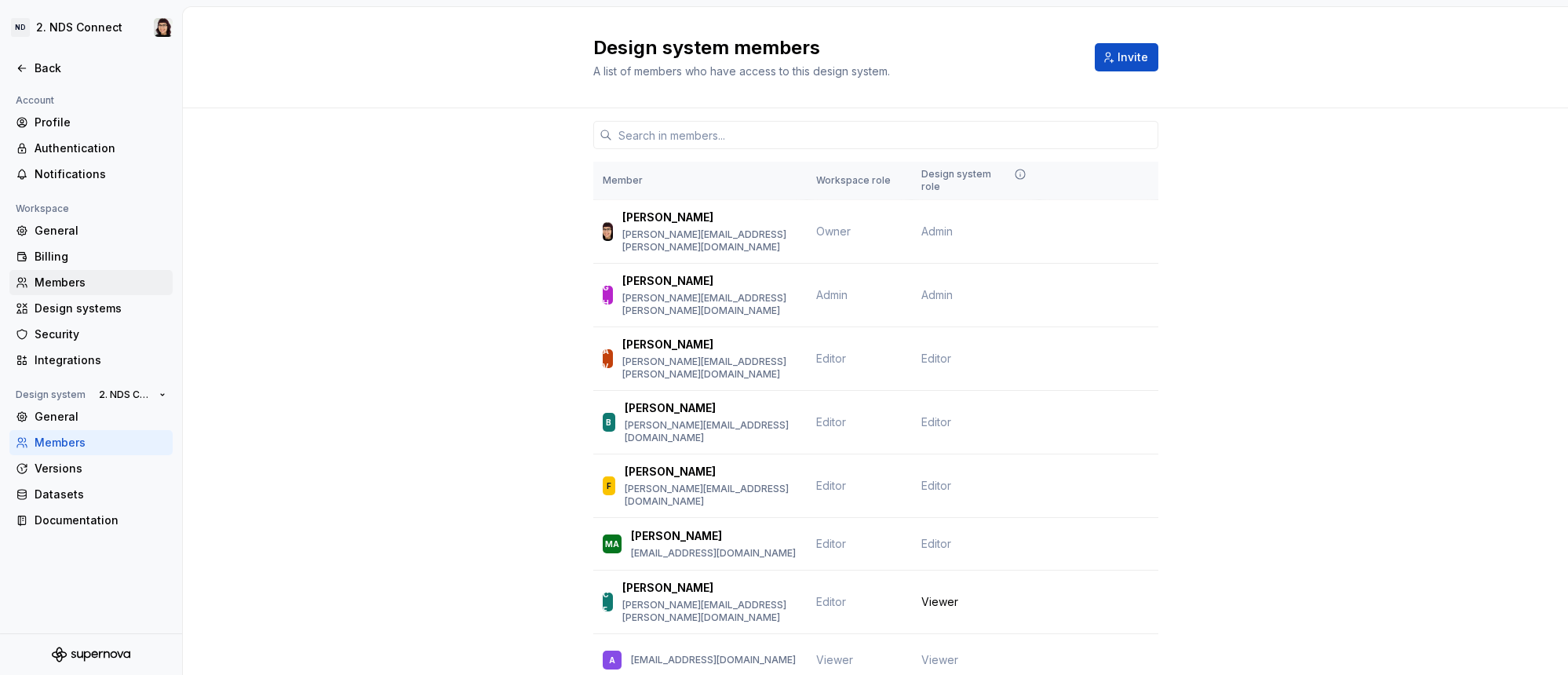
click at [49, 283] on div "Members" at bounding box center [101, 283] width 132 height 16
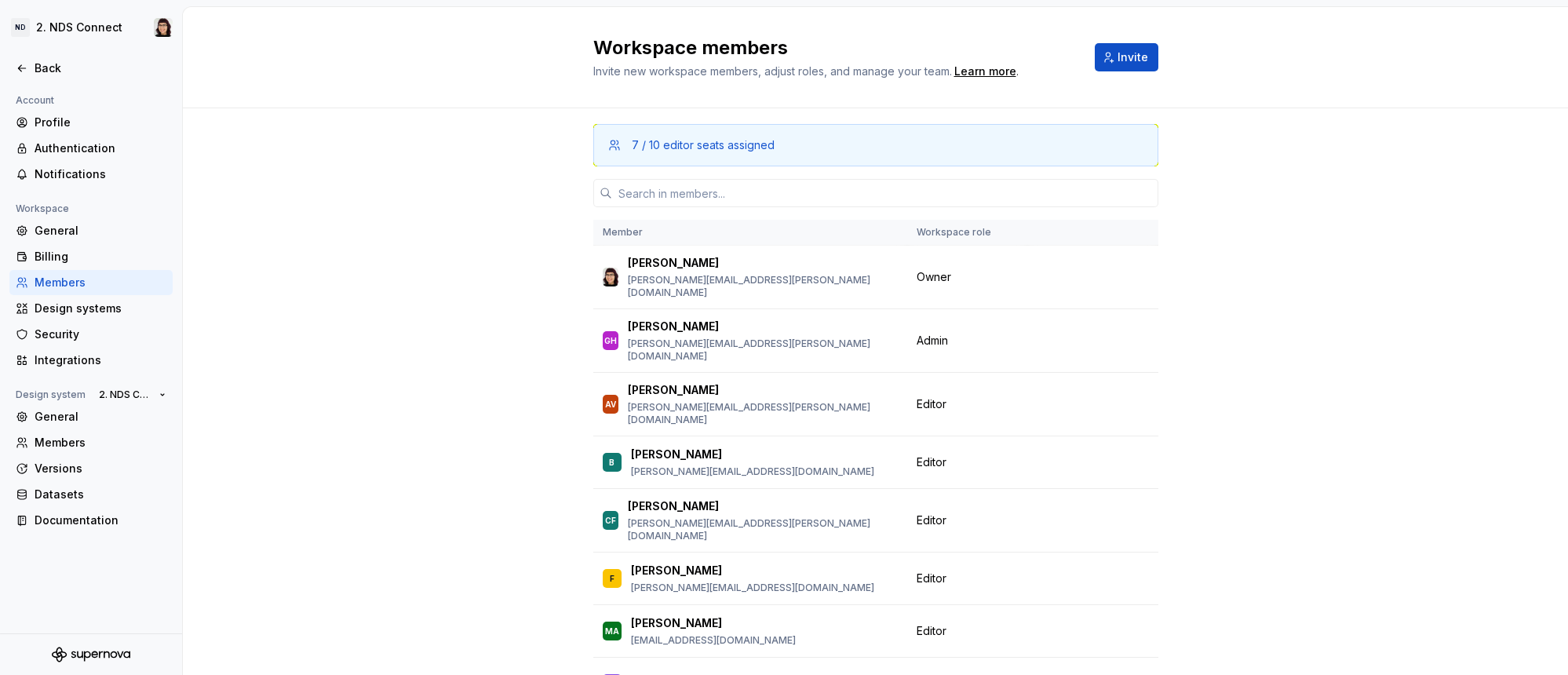
scroll to position [340, 0]
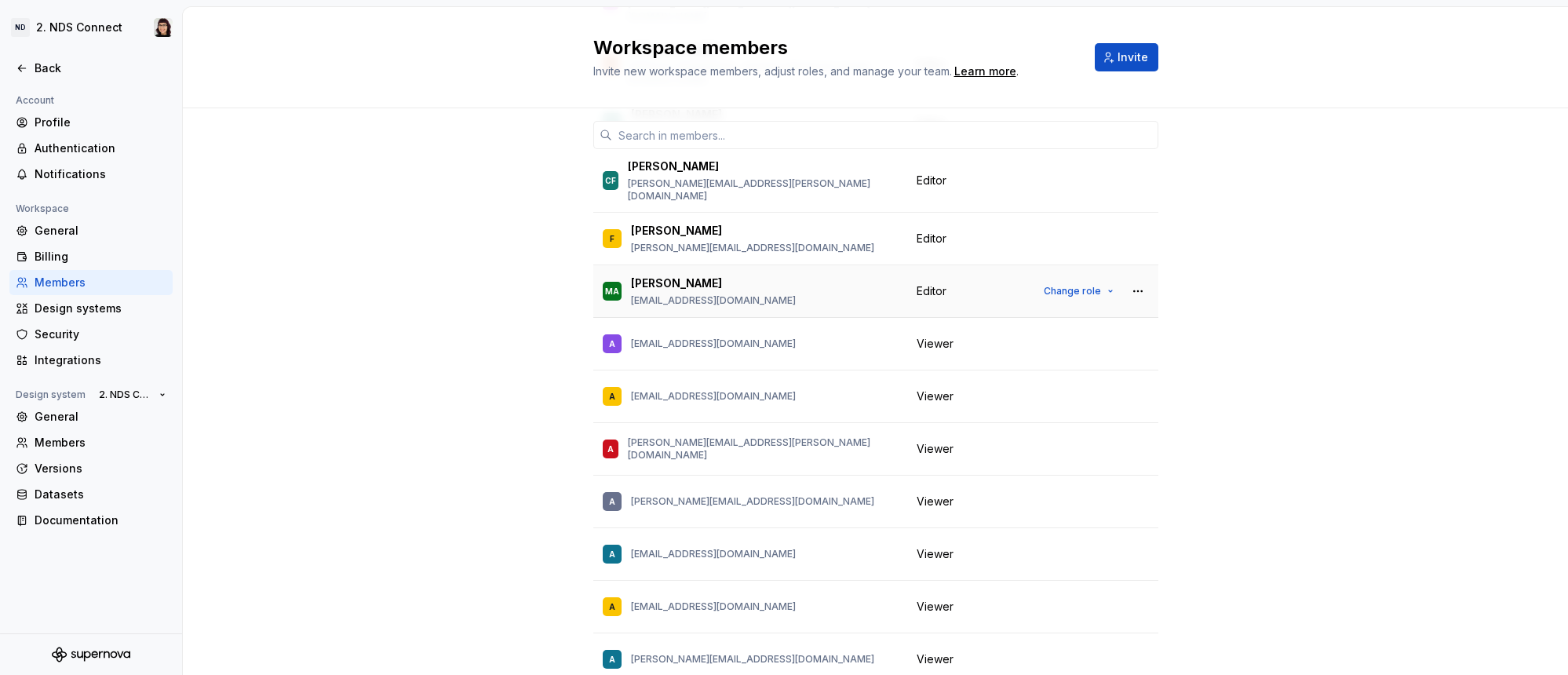
click at [48, 281] on div "Members" at bounding box center [101, 283] width 132 height 16
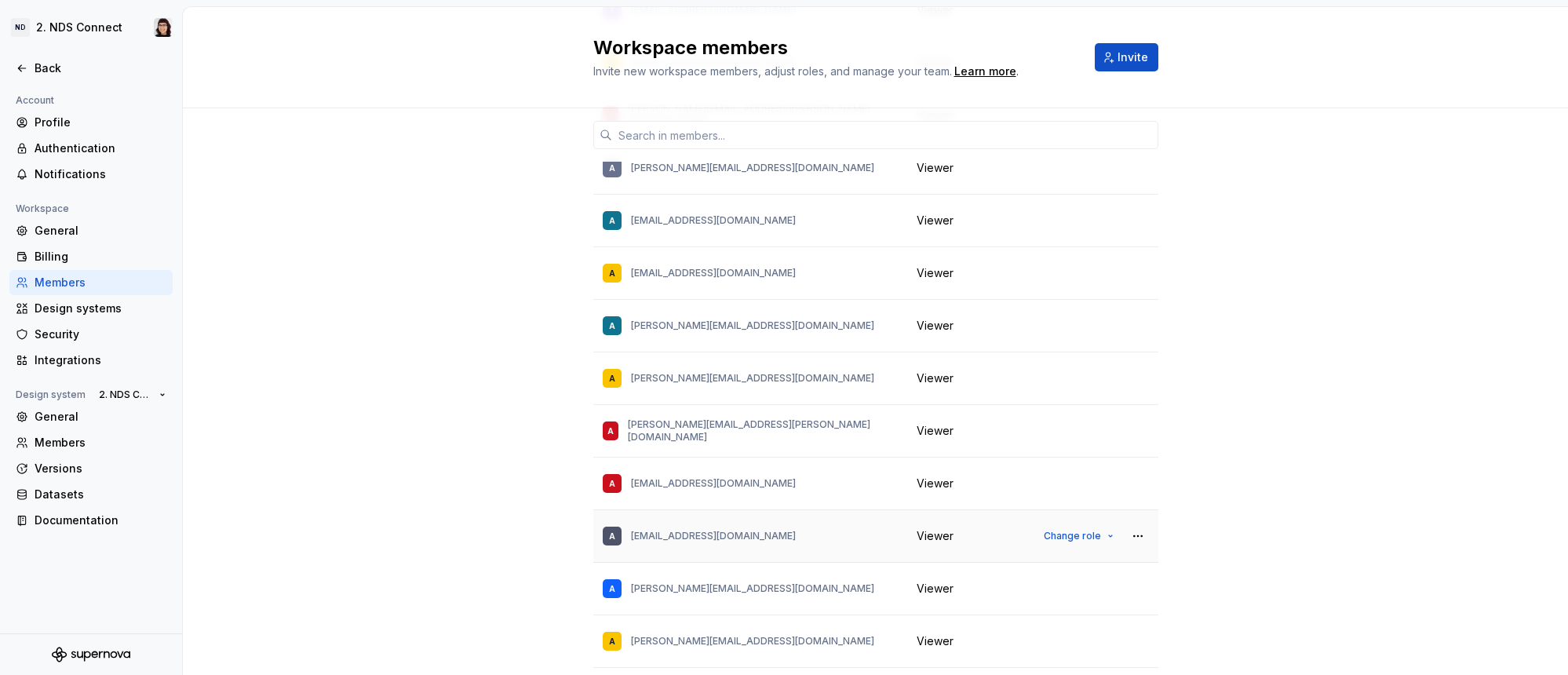
scroll to position [0, 0]
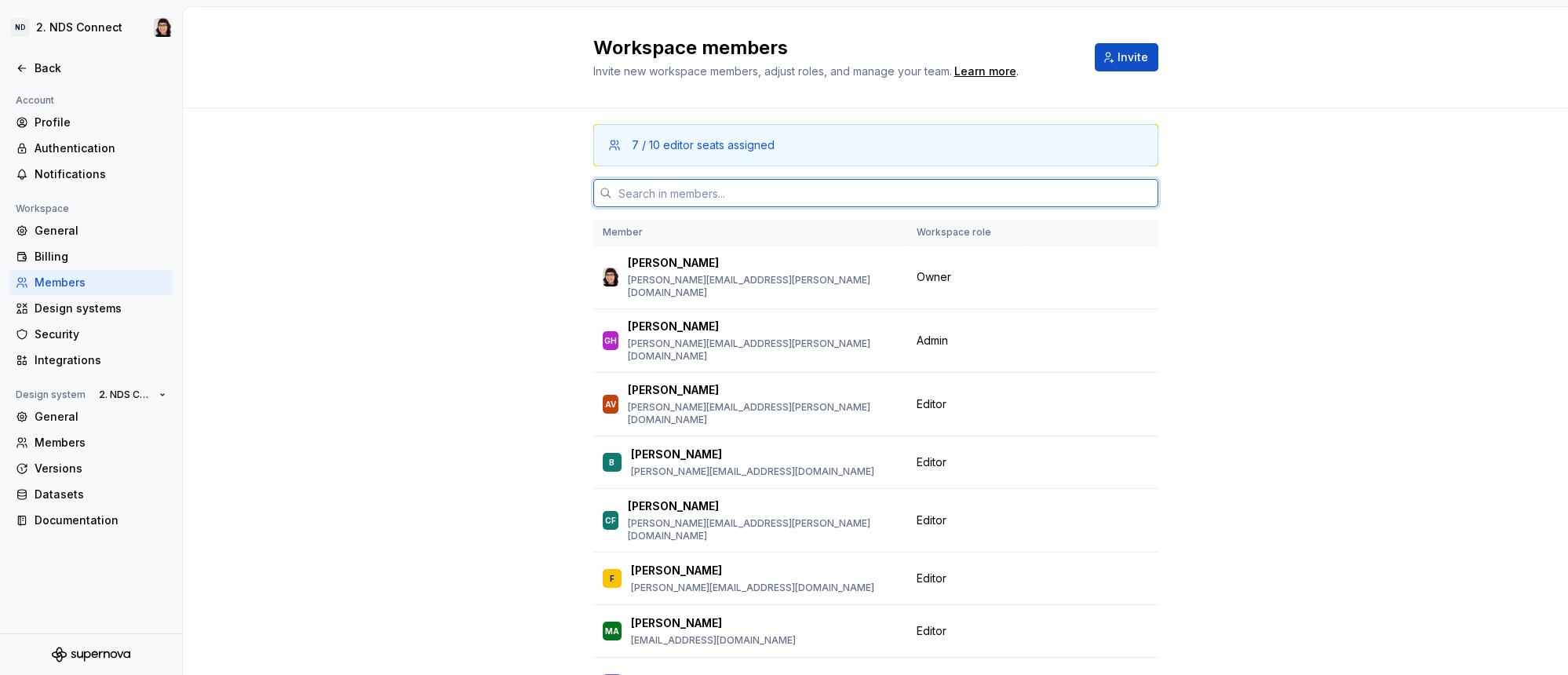
click at [727, 185] on input "text" at bounding box center [885, 193] width 546 height 28
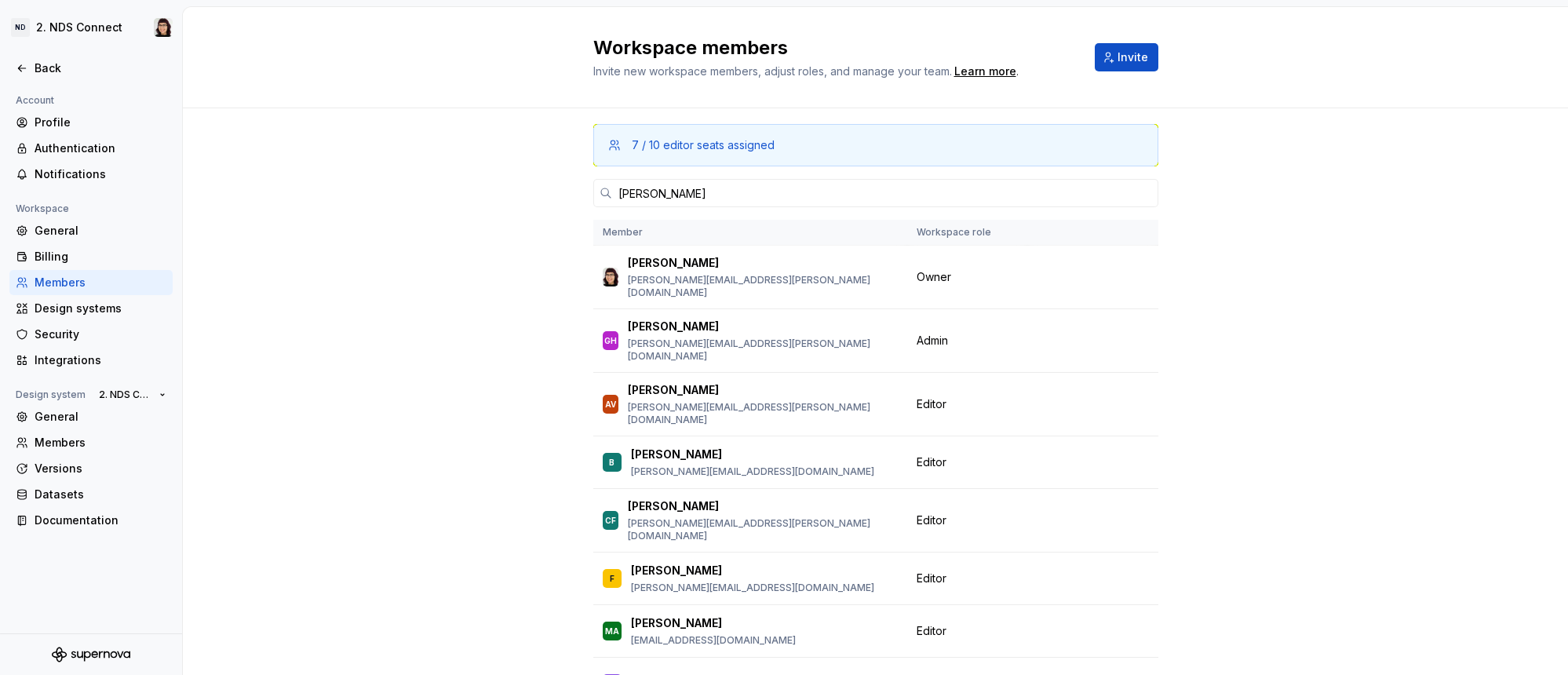
click at [676, 148] on div "7 / 10 editor seats assigned" at bounding box center [703, 145] width 143 height 16
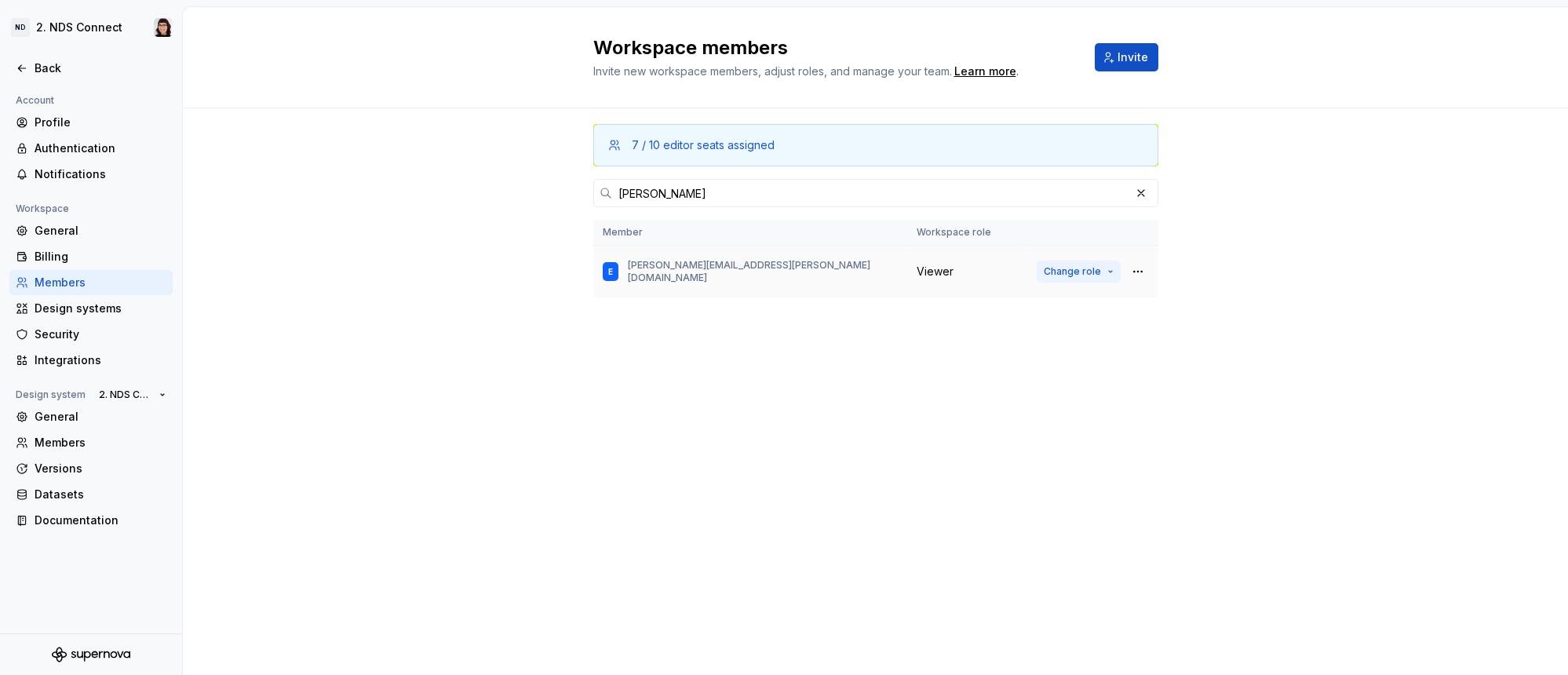
click at [1079, 274] on span "Change role" at bounding box center [1072, 272] width 57 height 12
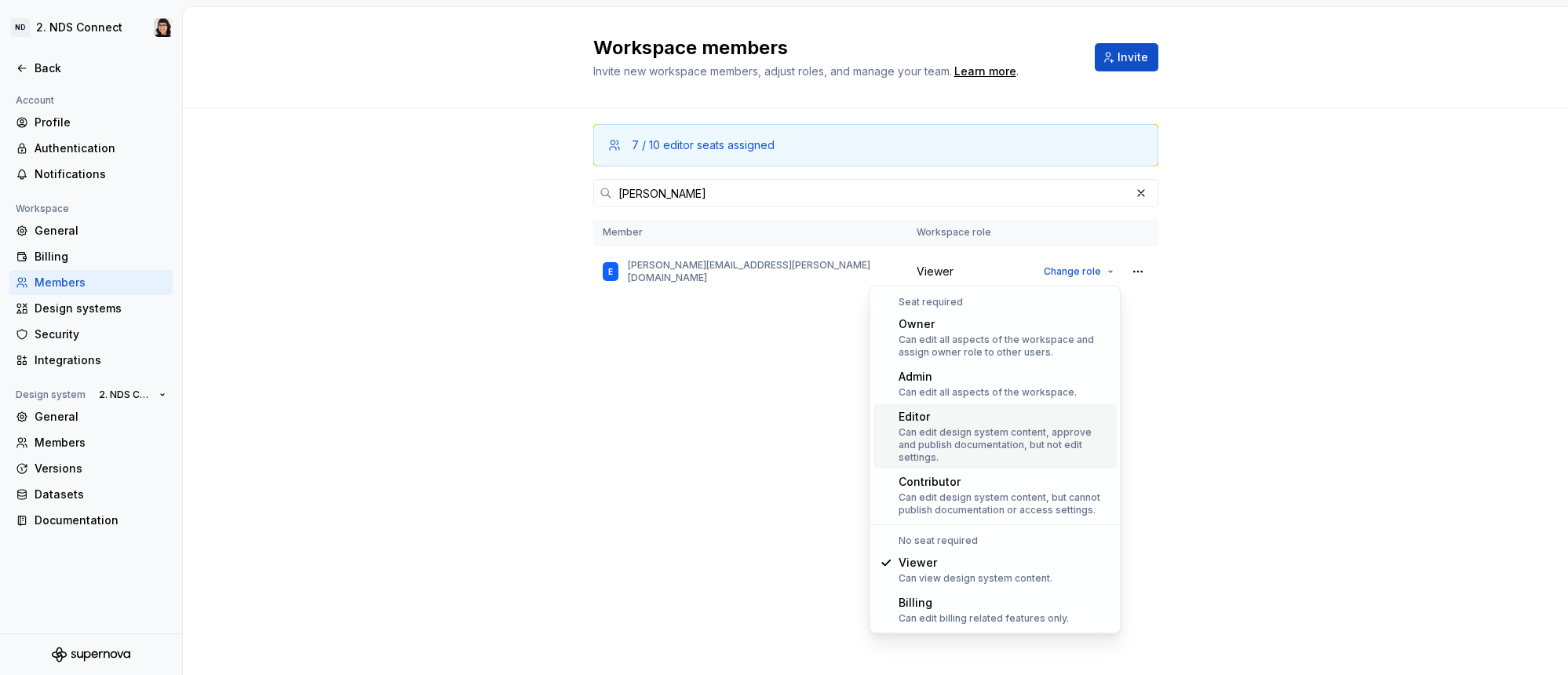
click at [954, 429] on div "Can edit design system content, approve and publish documentation, but not edit…" at bounding box center [1005, 445] width 212 height 37
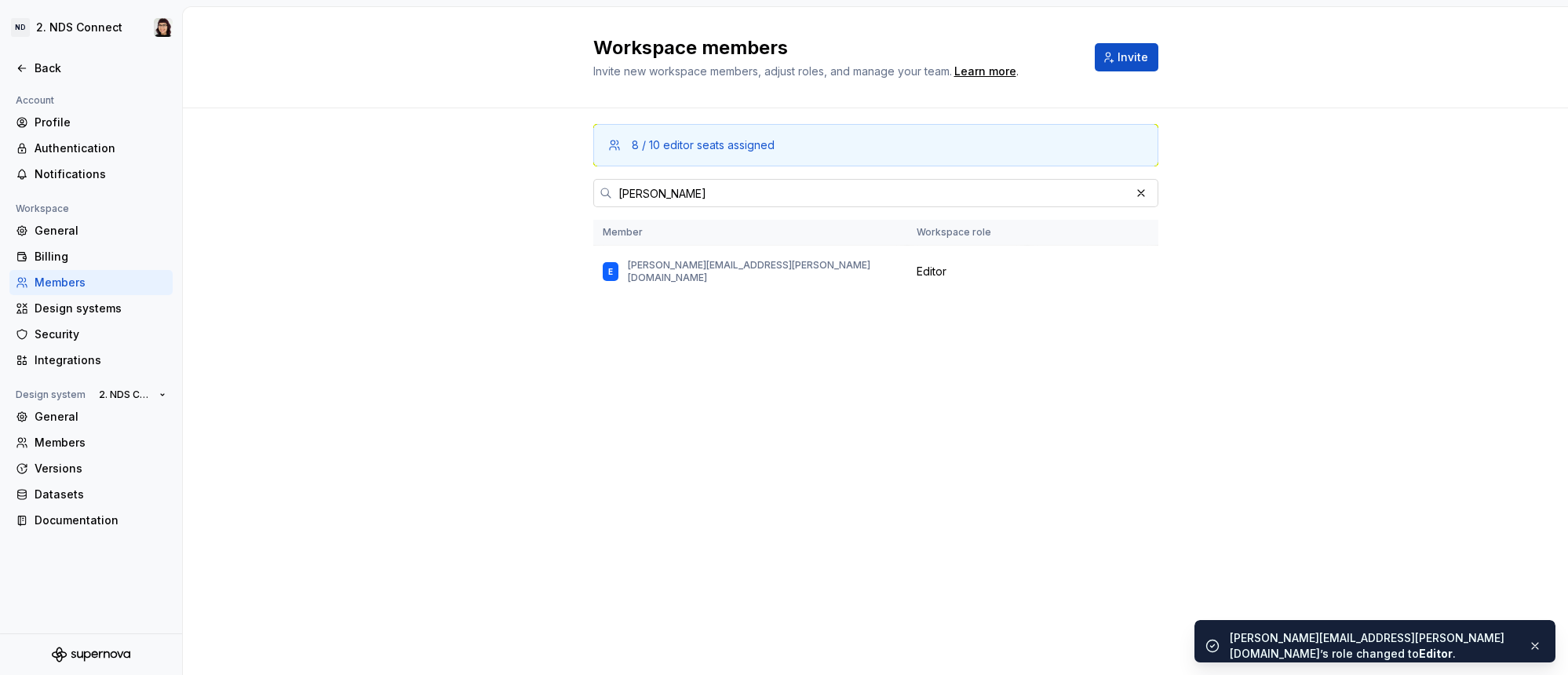
click at [640, 192] on input "[PERSON_NAME]" at bounding box center [871, 193] width 518 height 28
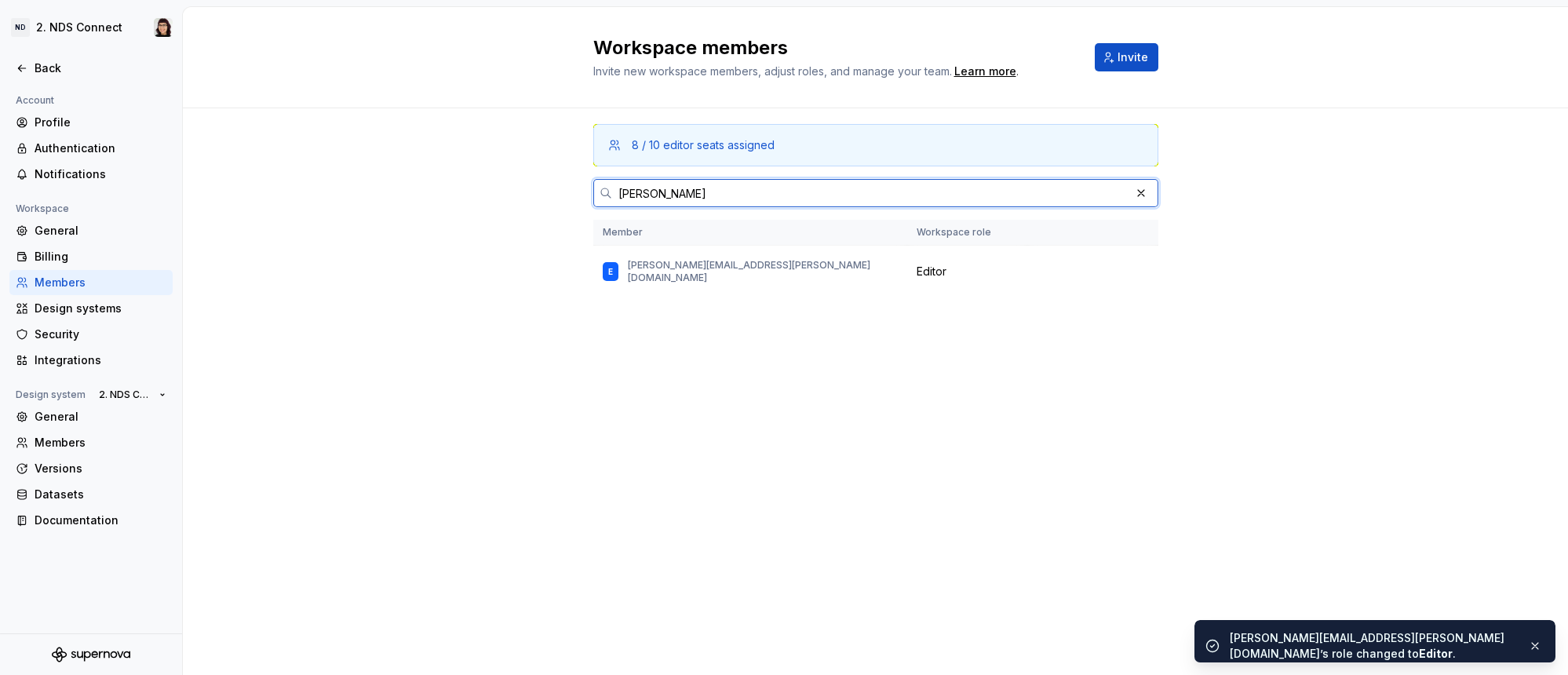
click at [640, 192] on input "[PERSON_NAME]" at bounding box center [871, 193] width 518 height 28
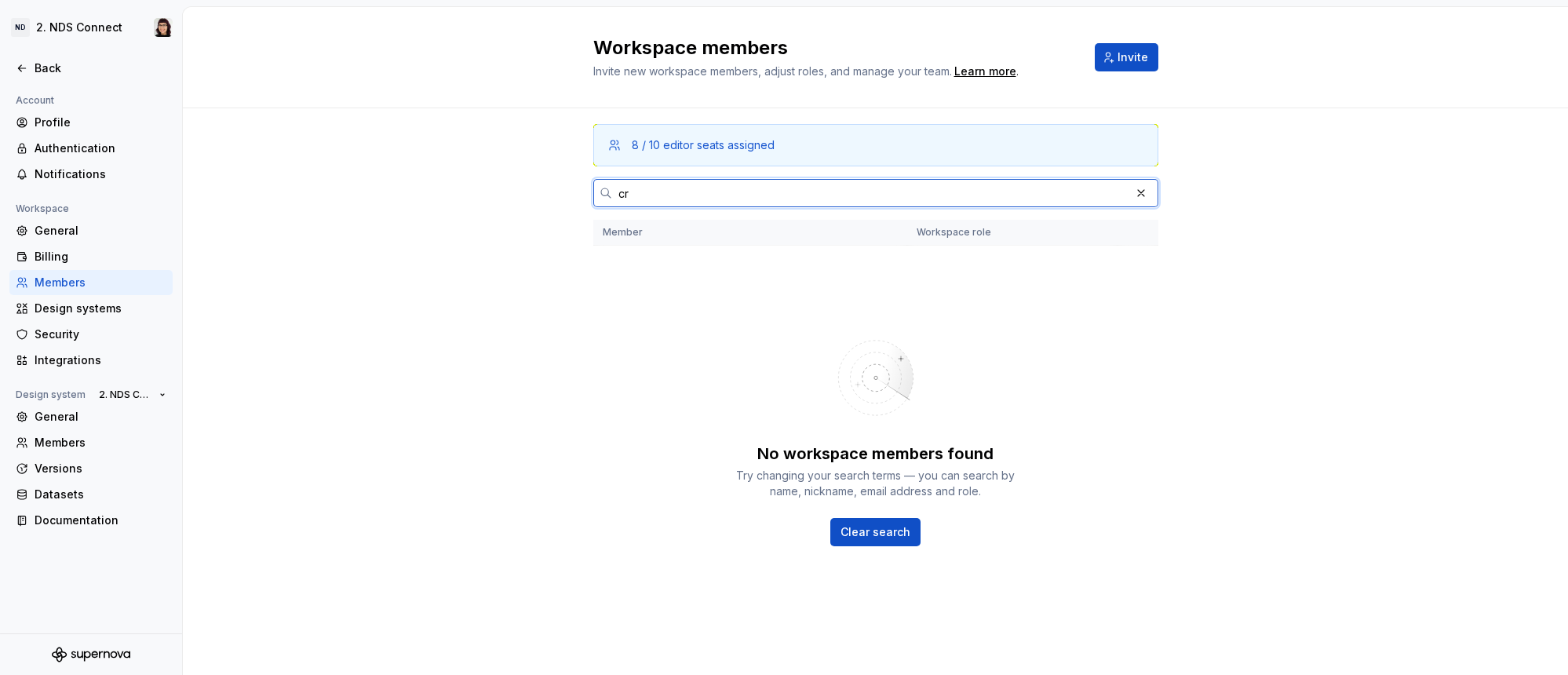
type input "c"
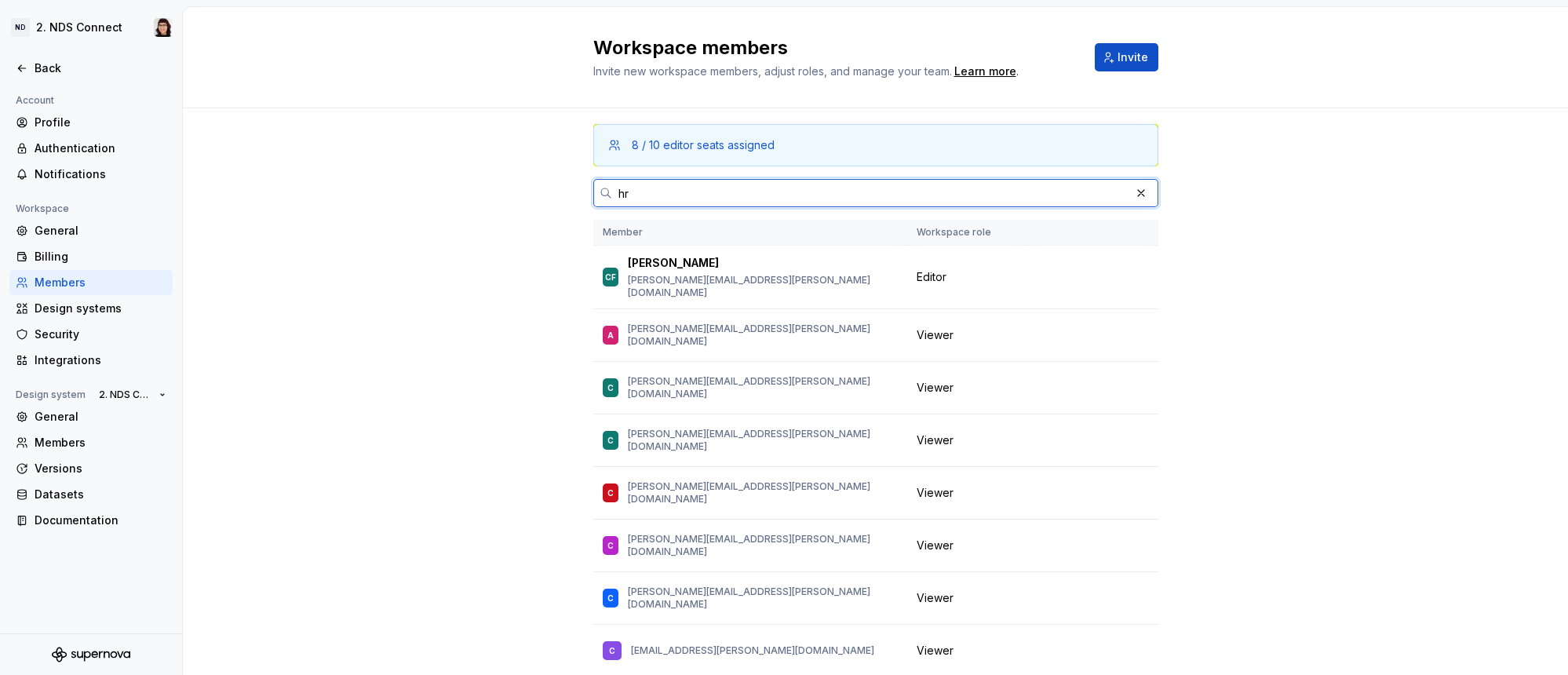
type input "h"
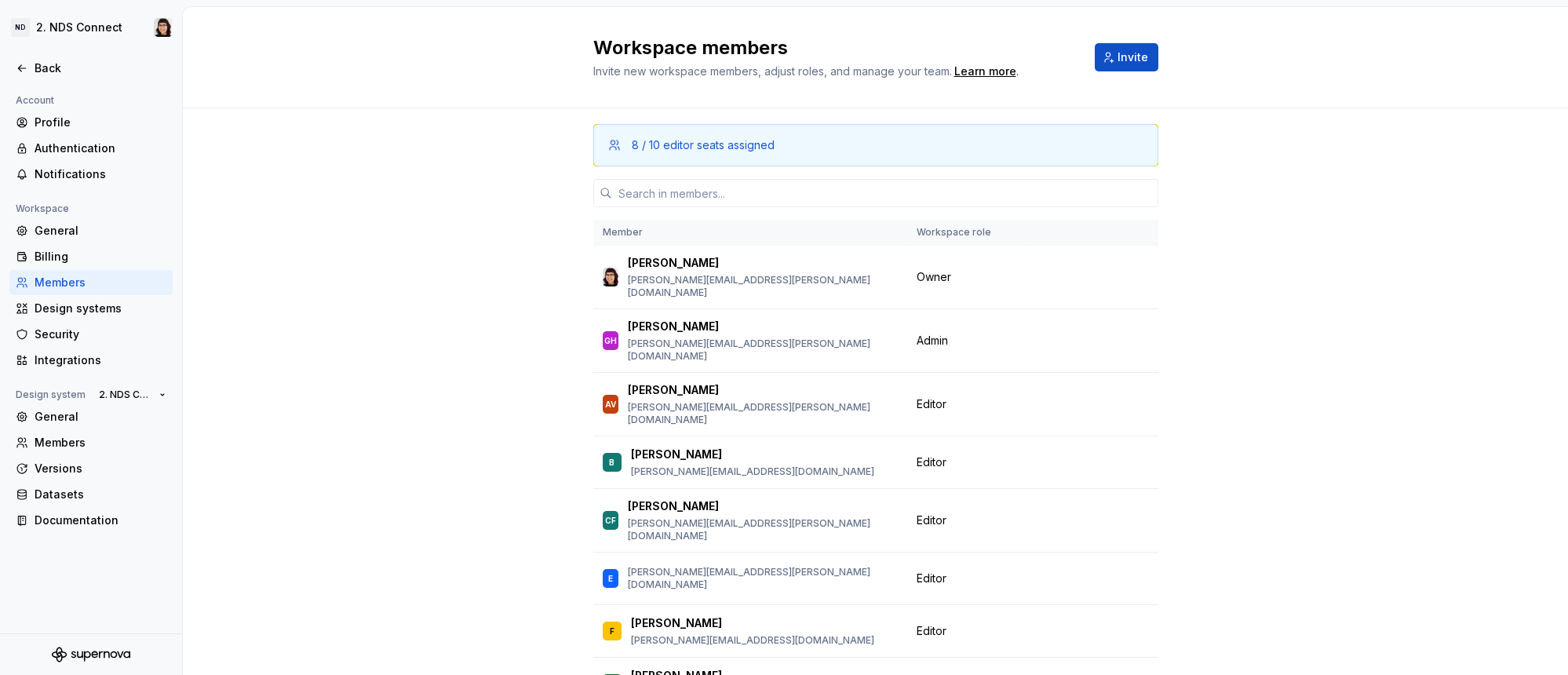
click at [100, 126] on div "Profile" at bounding box center [101, 123] width 132 height 16
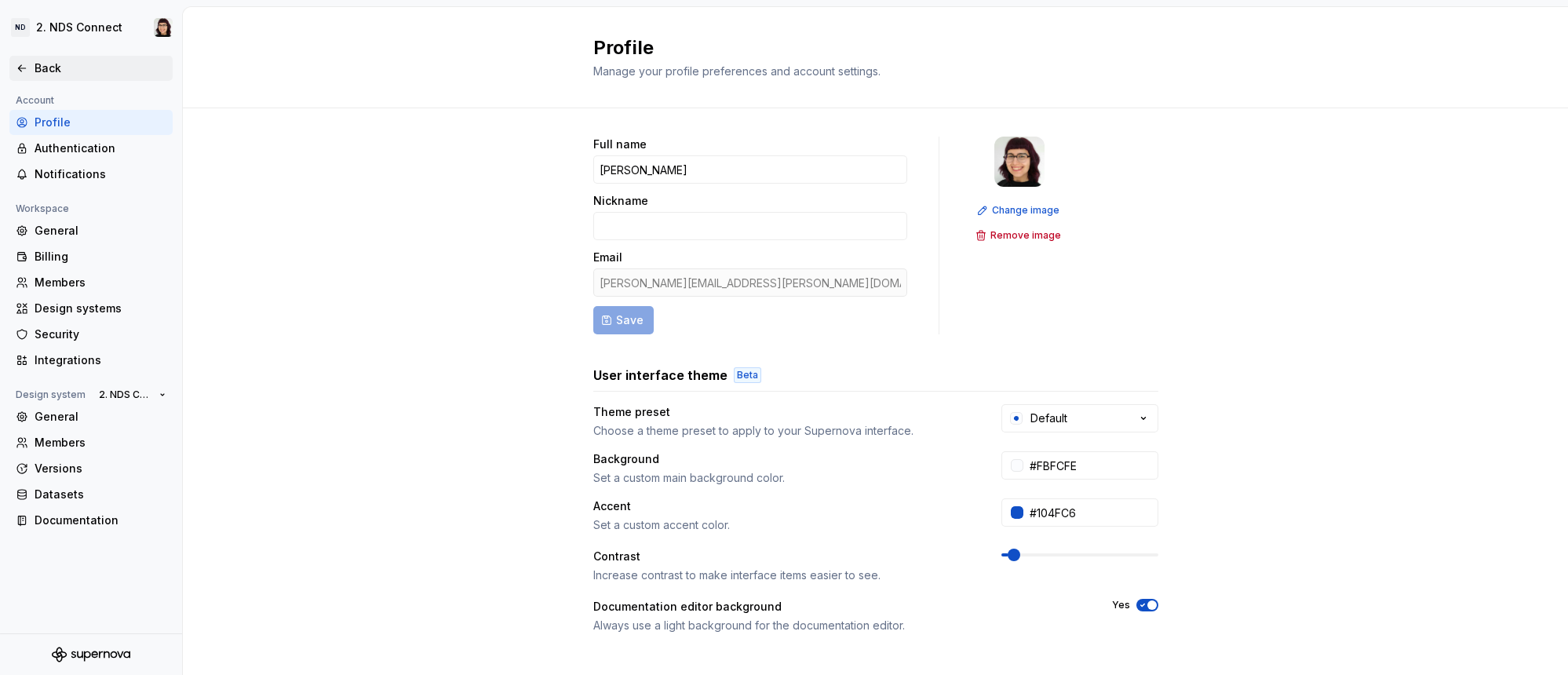
click at [44, 62] on div "Back" at bounding box center [101, 69] width 132 height 16
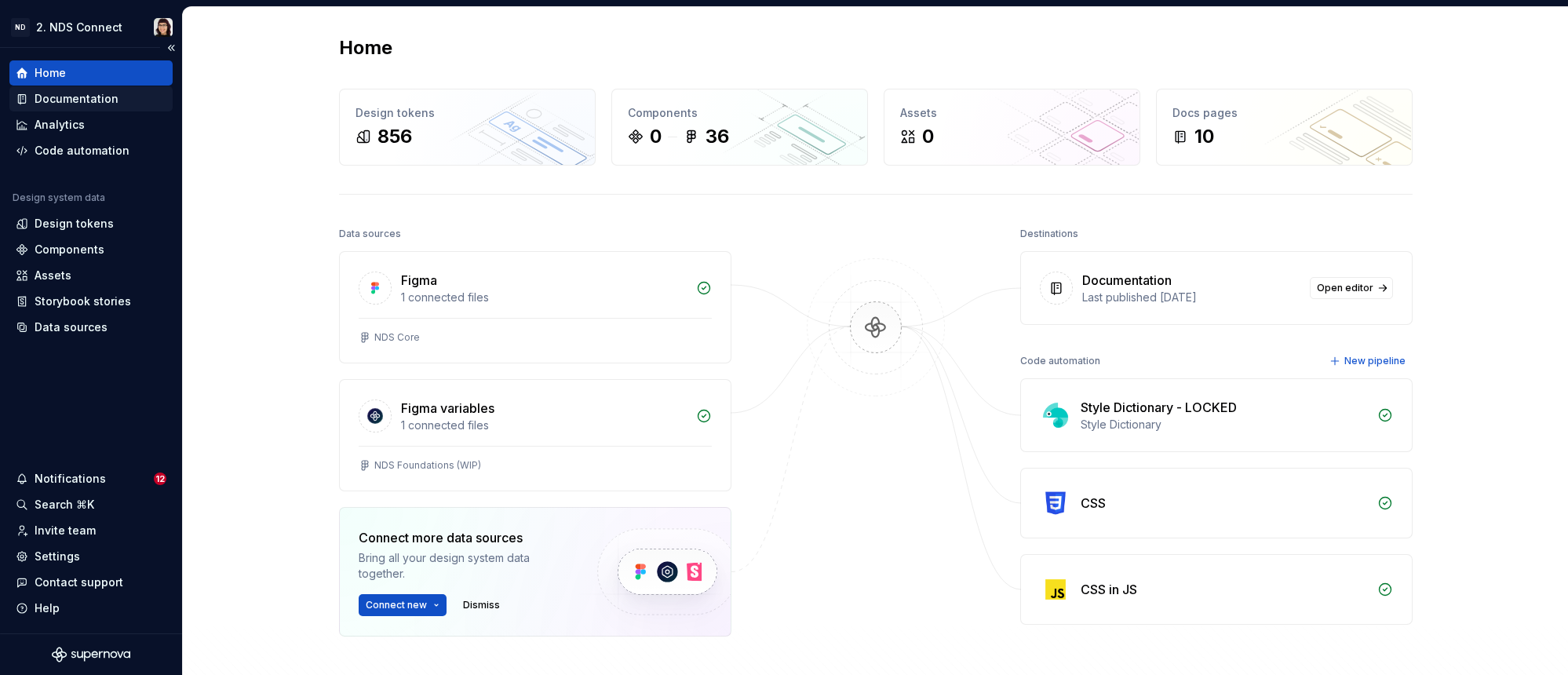
click at [88, 104] on div "Documentation" at bounding box center [77, 99] width 84 height 16
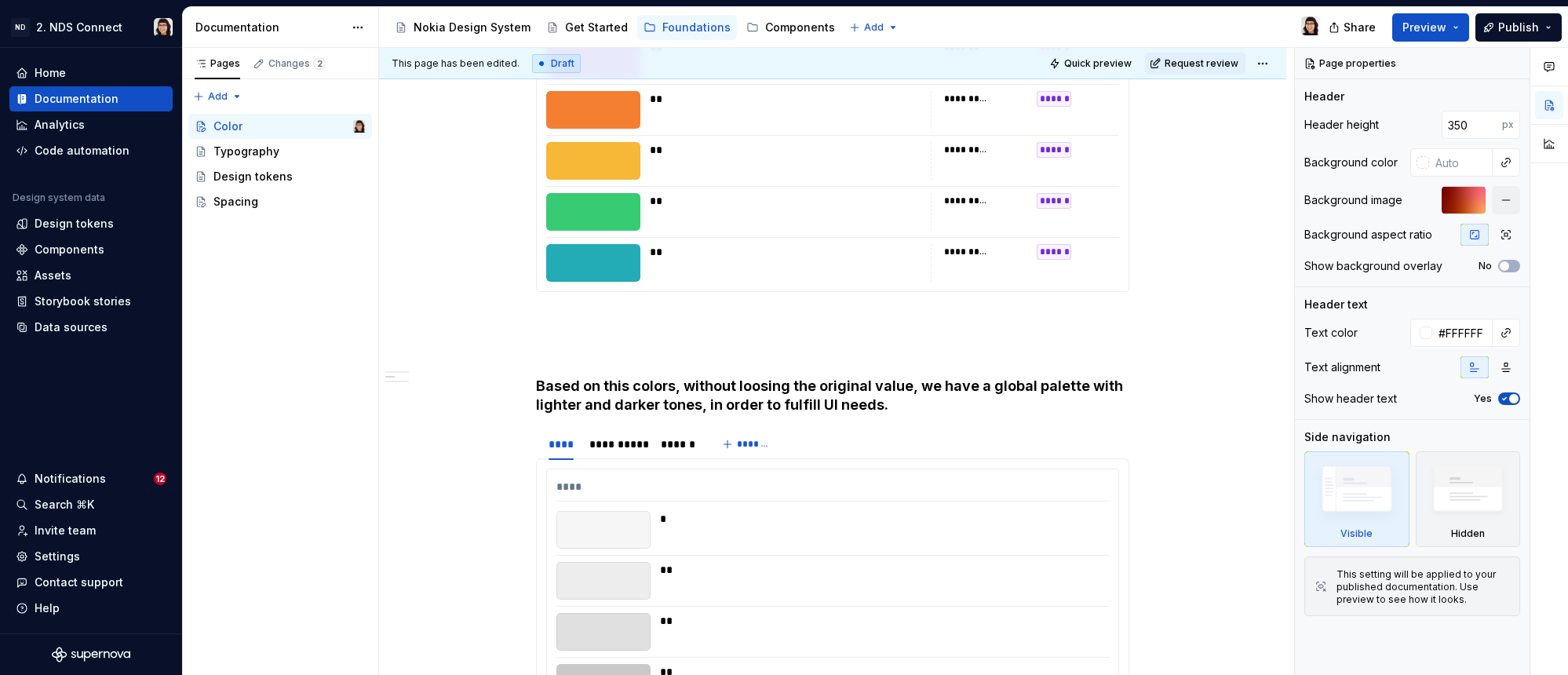
scroll to position [635, 0]
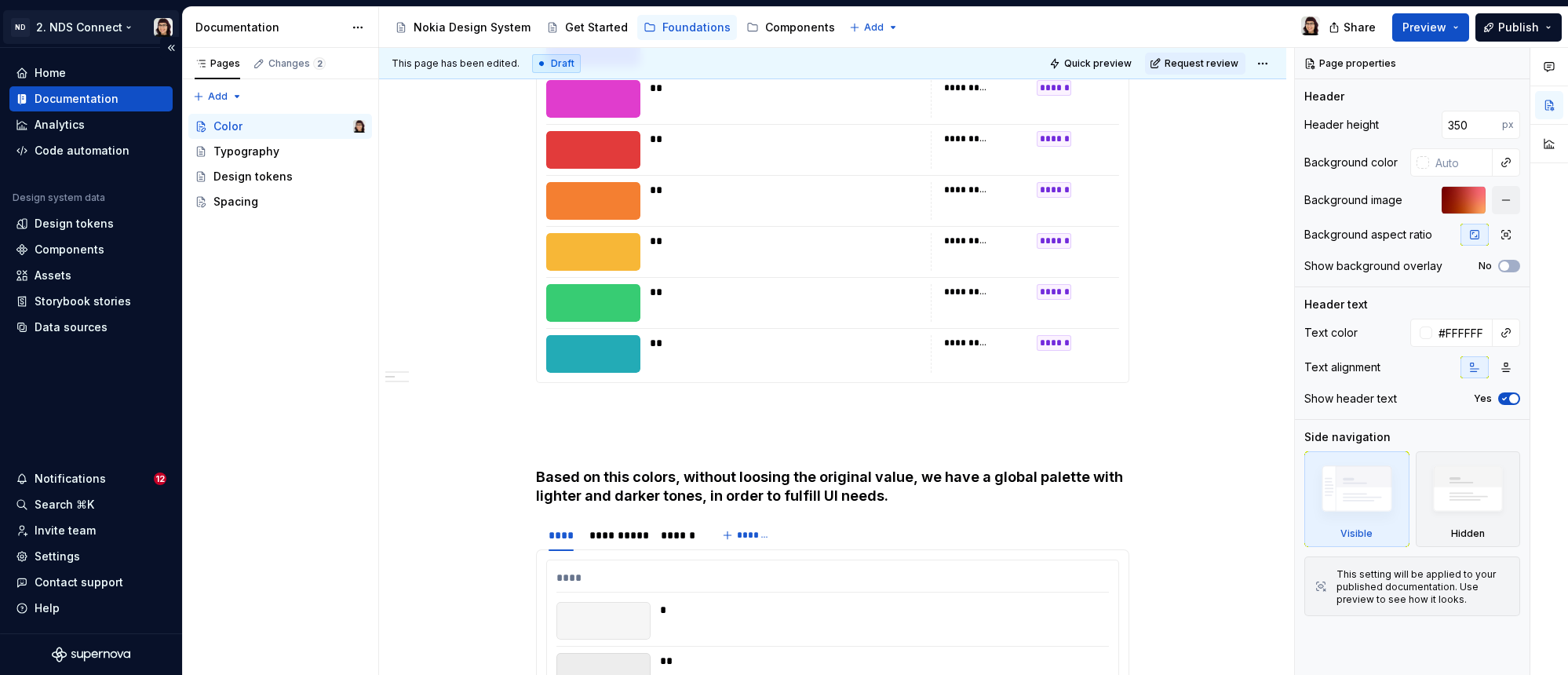
click at [85, 28] on html "ND 2. NDS Connect Home Documentation Analytics Code automation Design system da…" at bounding box center [784, 338] width 1568 height 675
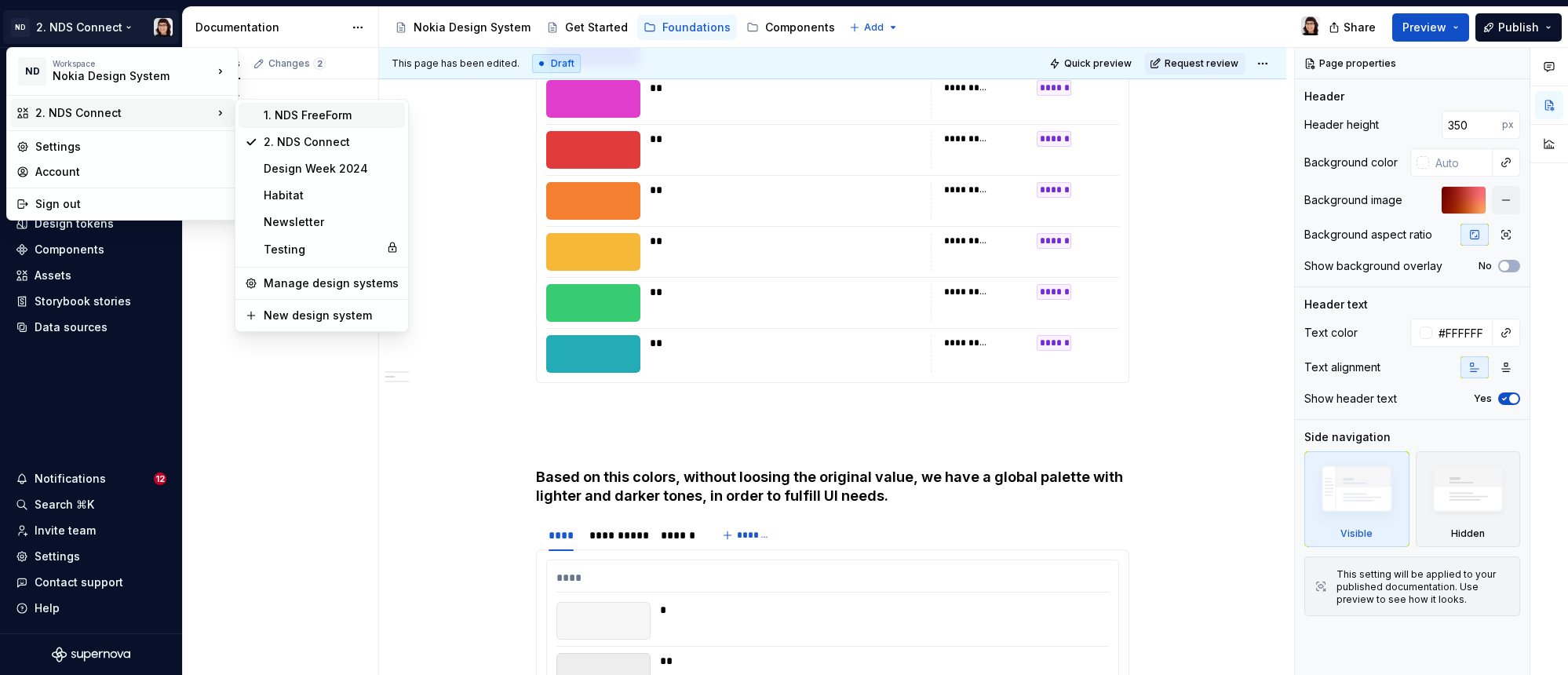
click at [311, 116] on div "1. NDS FreeForm" at bounding box center [331, 116] width 135 height 16
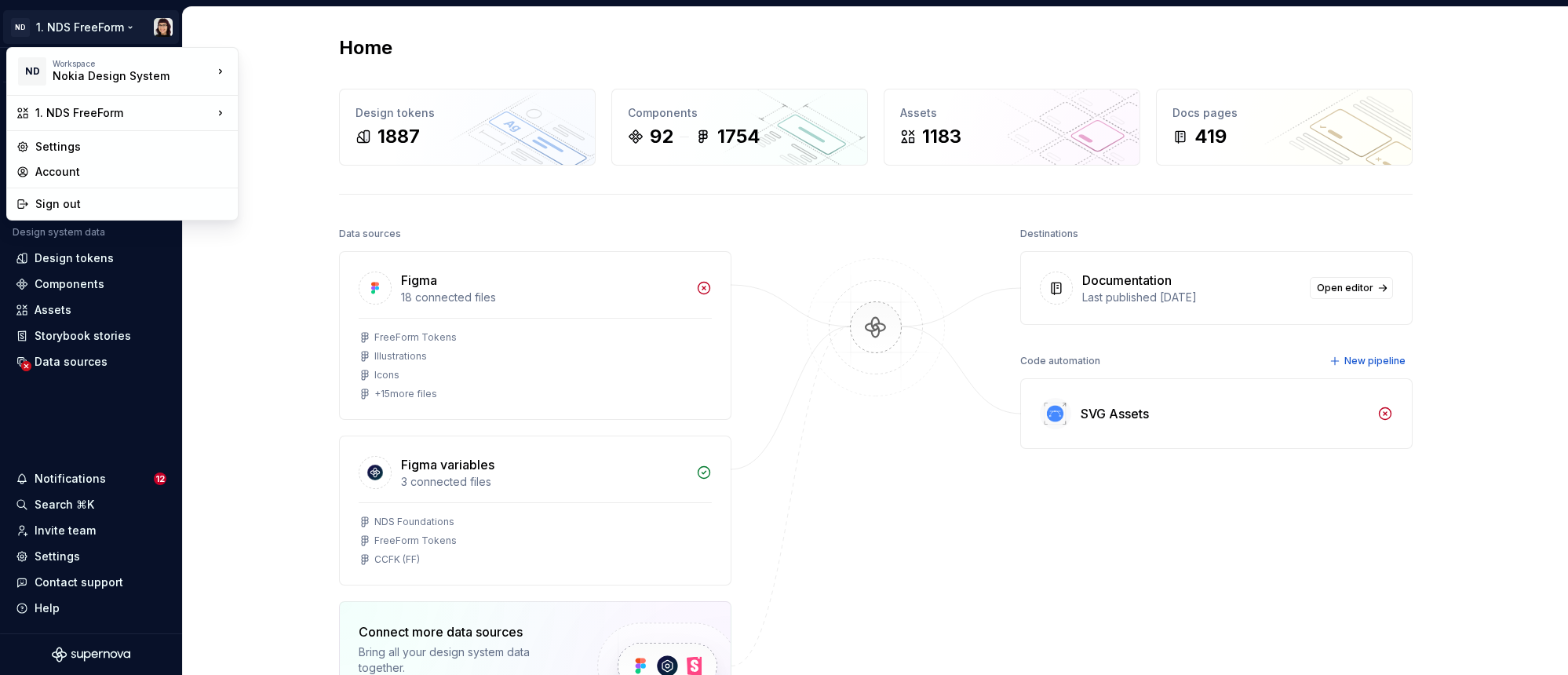
click at [66, 25] on html "ND 1. NDS FreeForm Version Current draft Home Documentation Analytics Code auto…" at bounding box center [784, 338] width 1568 height 675
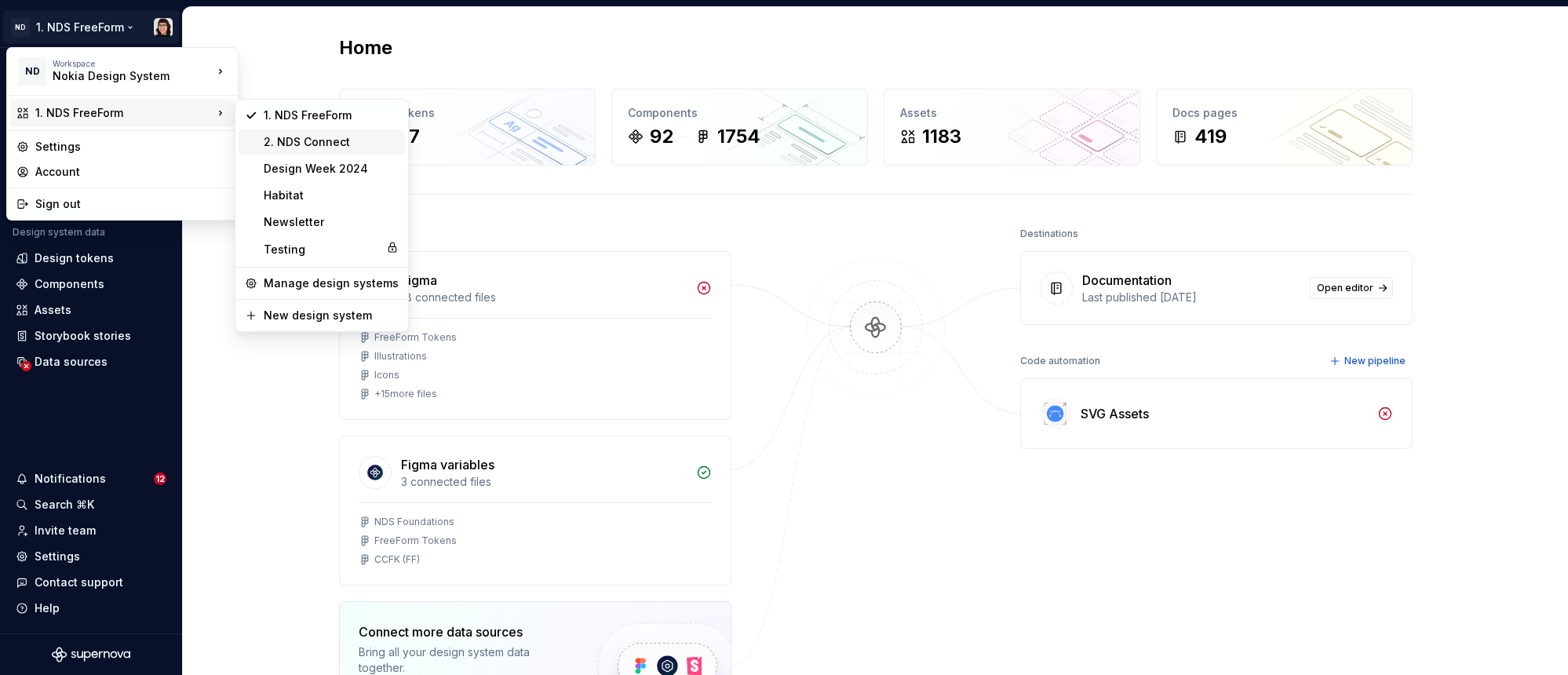
click at [280, 149] on div "2. NDS Connect" at bounding box center [331, 142] width 135 height 16
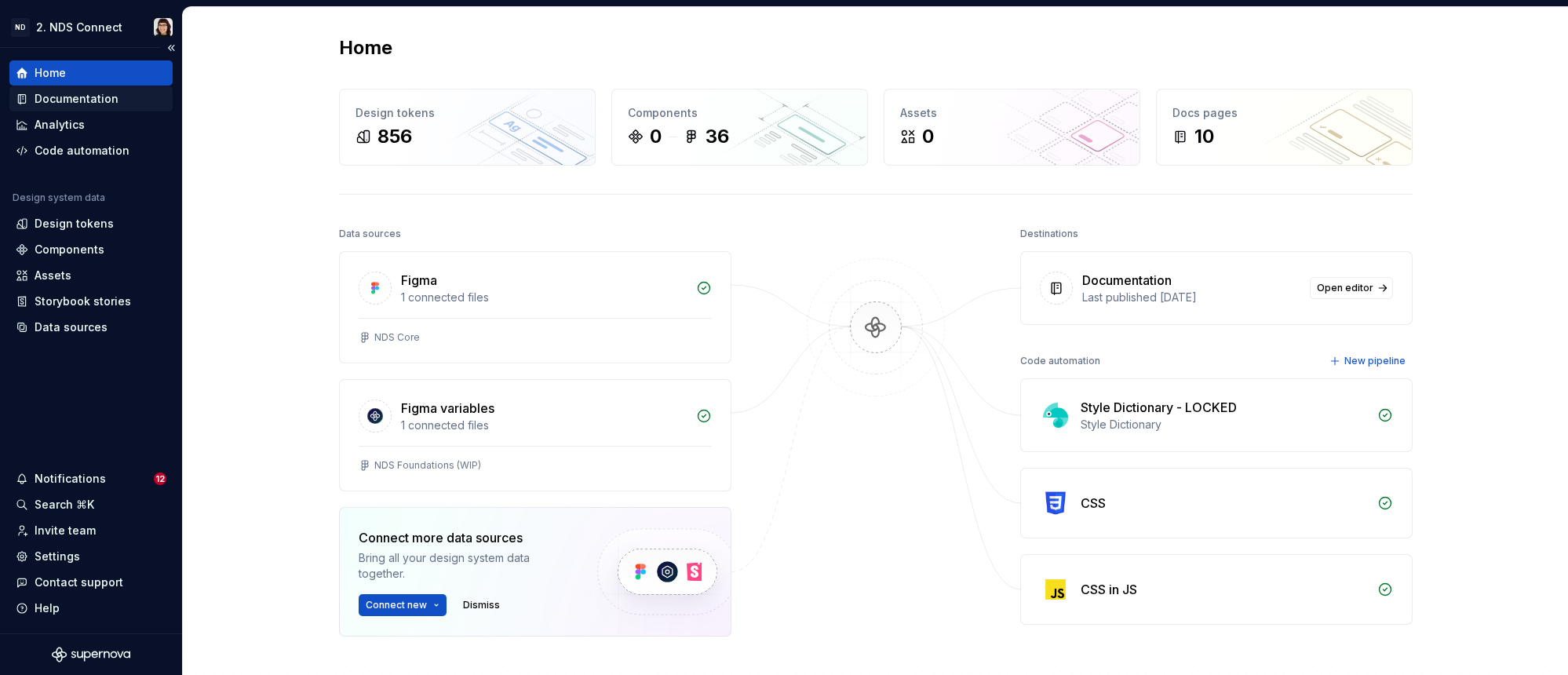
click at [73, 99] on div "Documentation" at bounding box center [77, 99] width 84 height 16
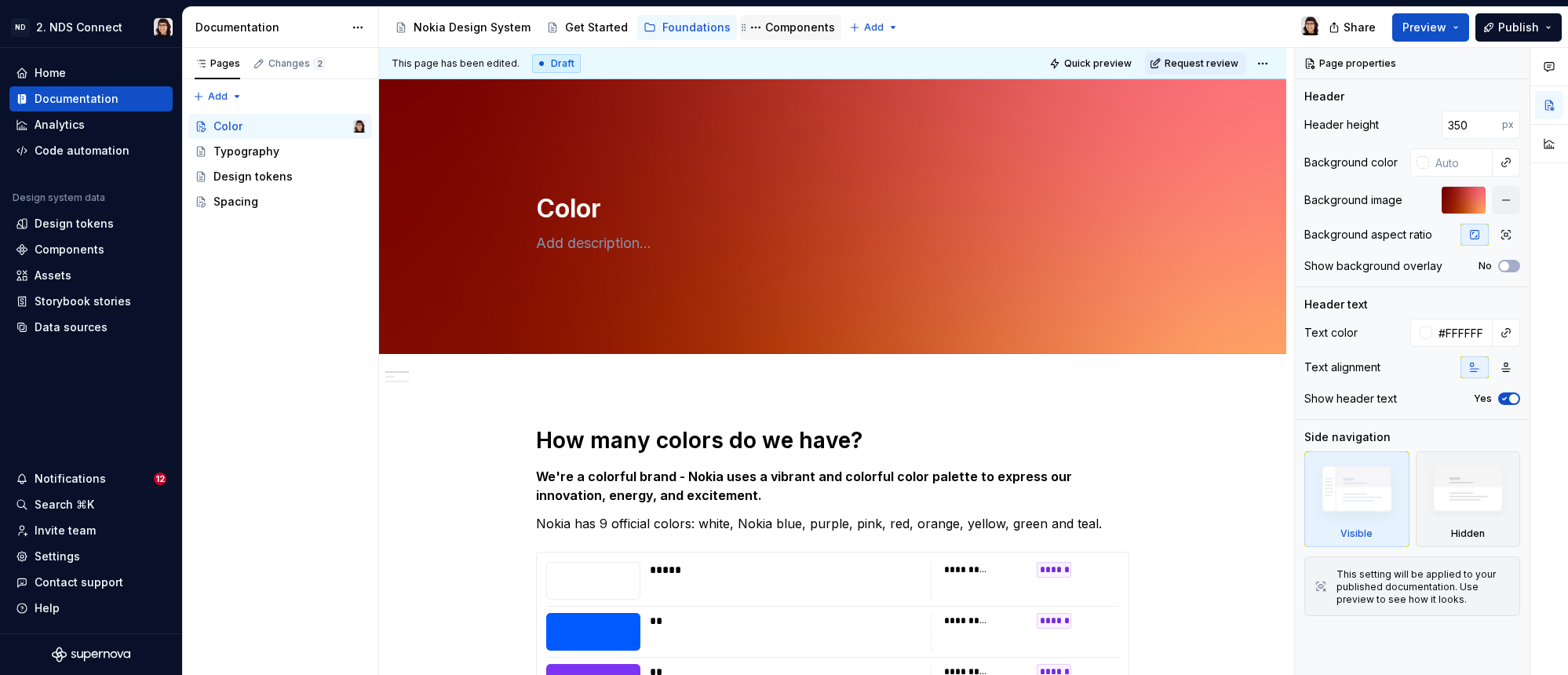
click at [778, 25] on div "Components" at bounding box center [800, 28] width 69 height 16
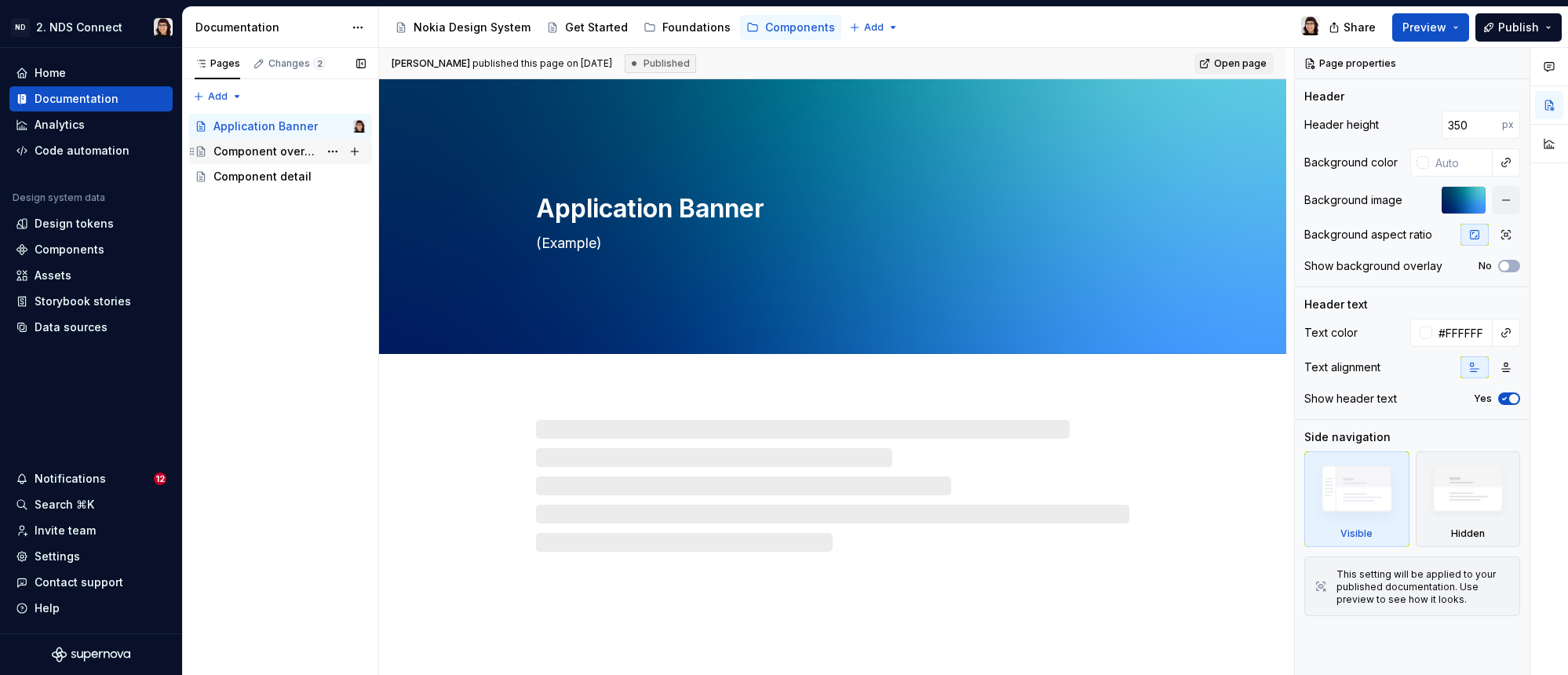
click at [269, 157] on div "Component overview" at bounding box center [266, 151] width 105 height 16
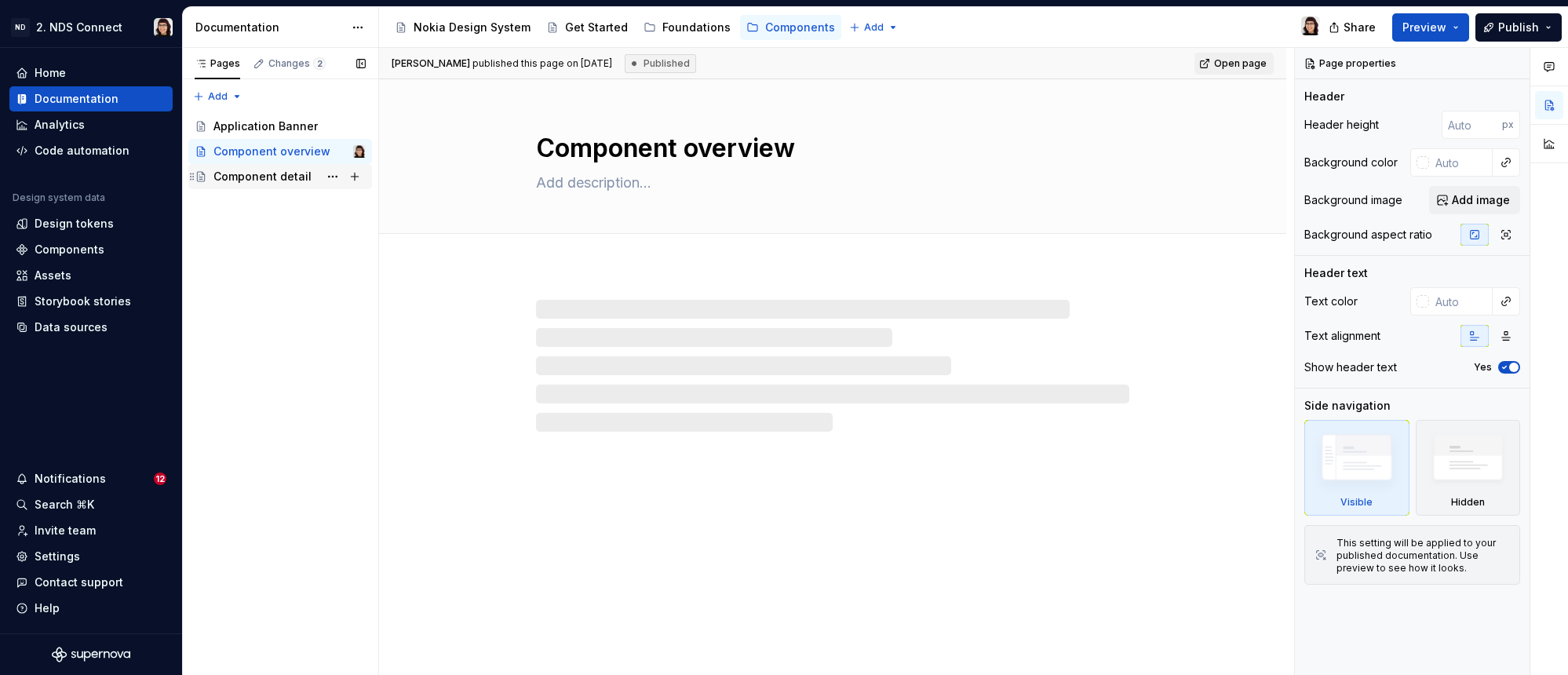
click at [262, 170] on div "Component detail" at bounding box center [263, 177] width 98 height 16
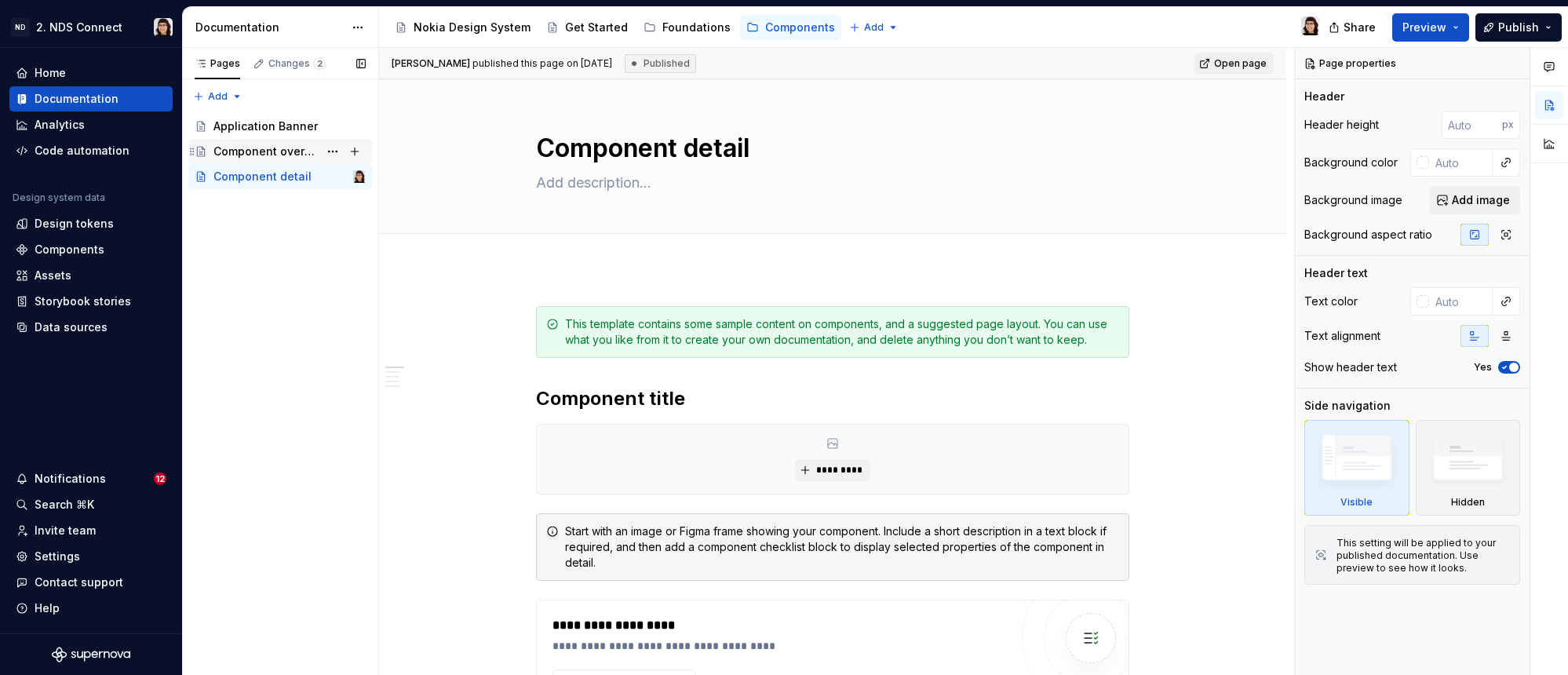
click at [263, 145] on div "Component overview" at bounding box center [266, 151] width 105 height 16
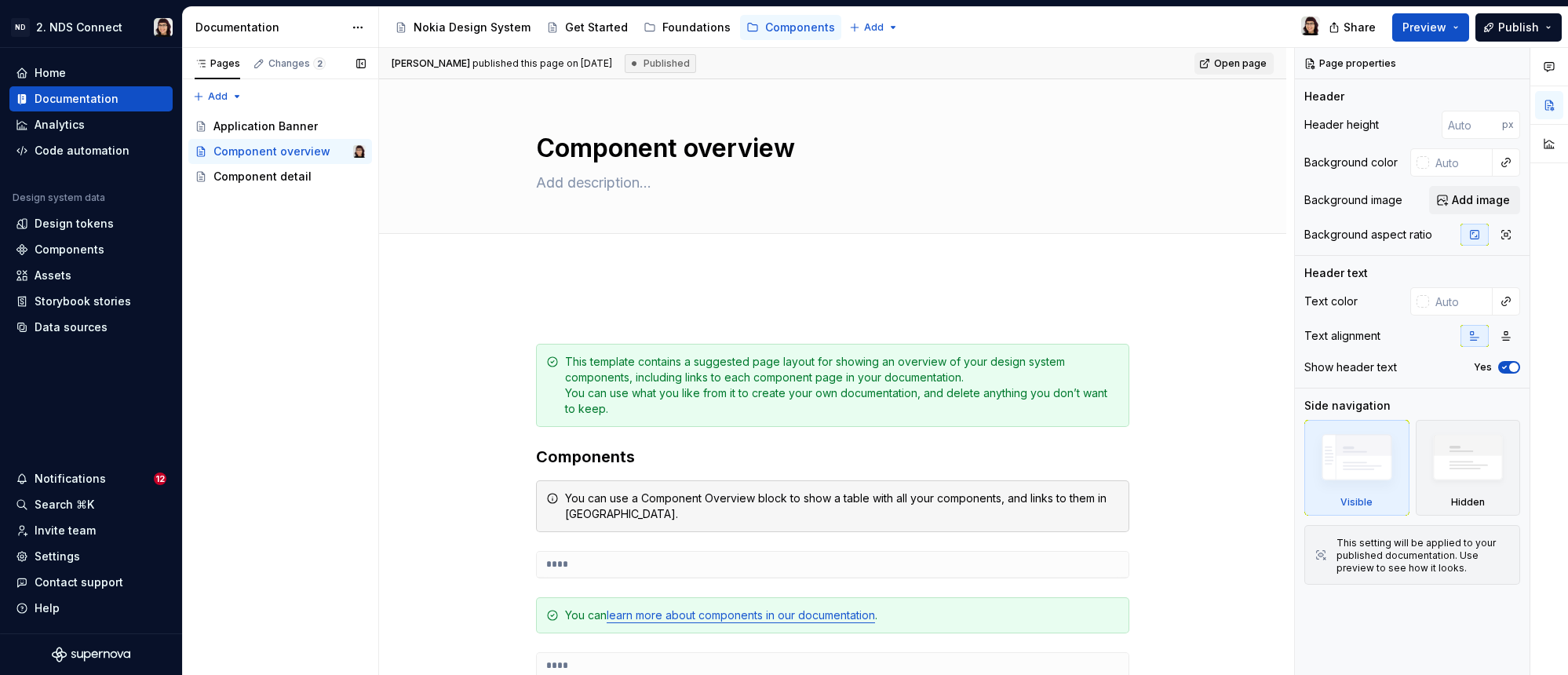
click at [263, 196] on div "Pages Changes 2 Add Accessibility guide for tree Page tree. Navigate the tree w…" at bounding box center [280, 362] width 196 height 629
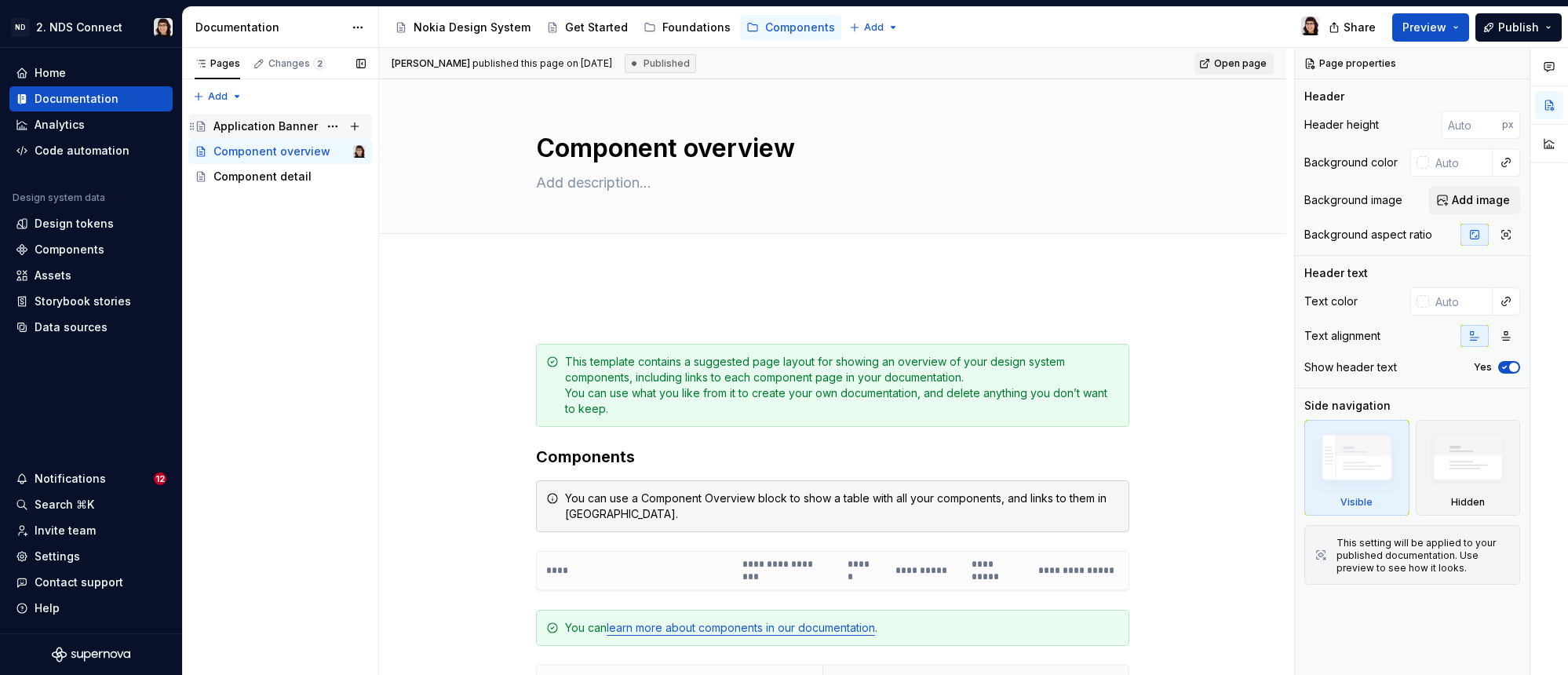
click at [269, 118] on div "Application Banner" at bounding box center [265, 126] width 104 height 16
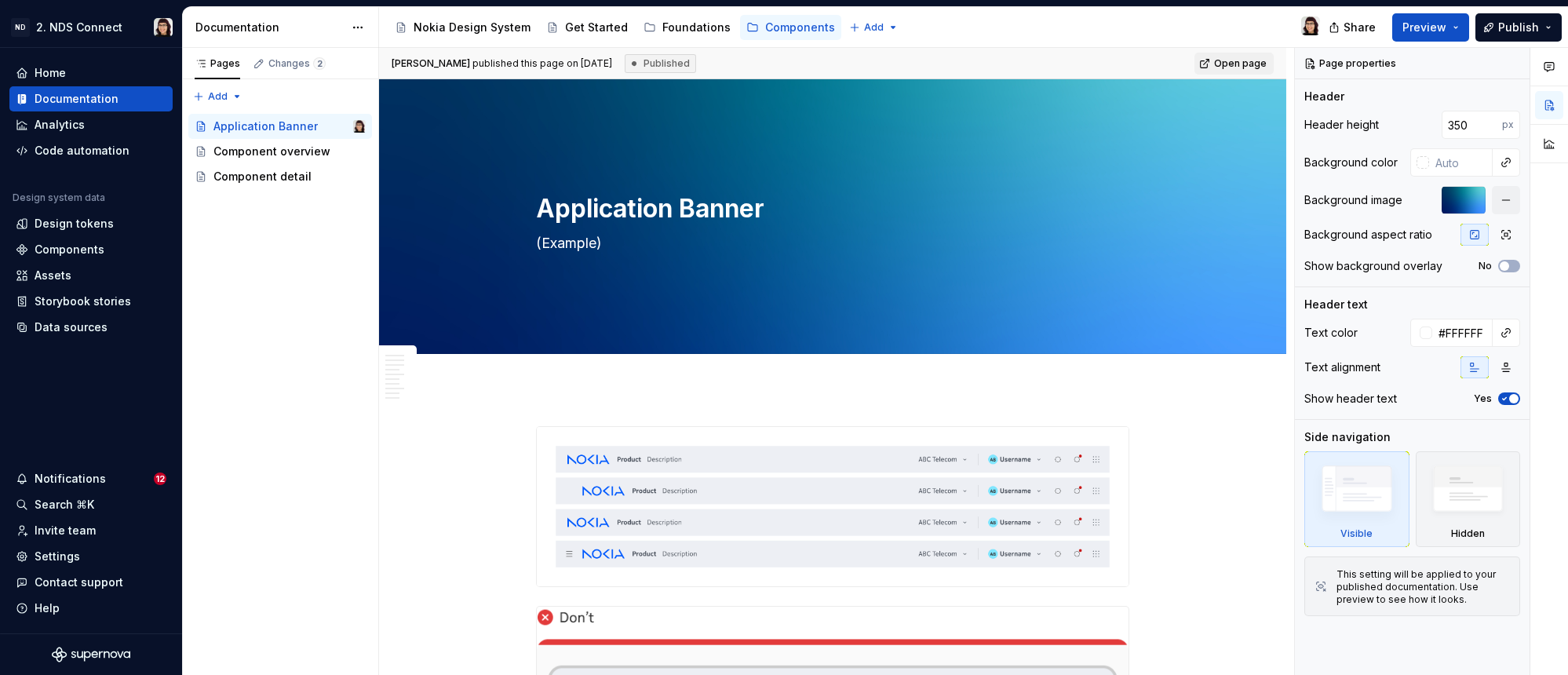
type textarea "*"
